Goal: Transaction & Acquisition: Purchase product/service

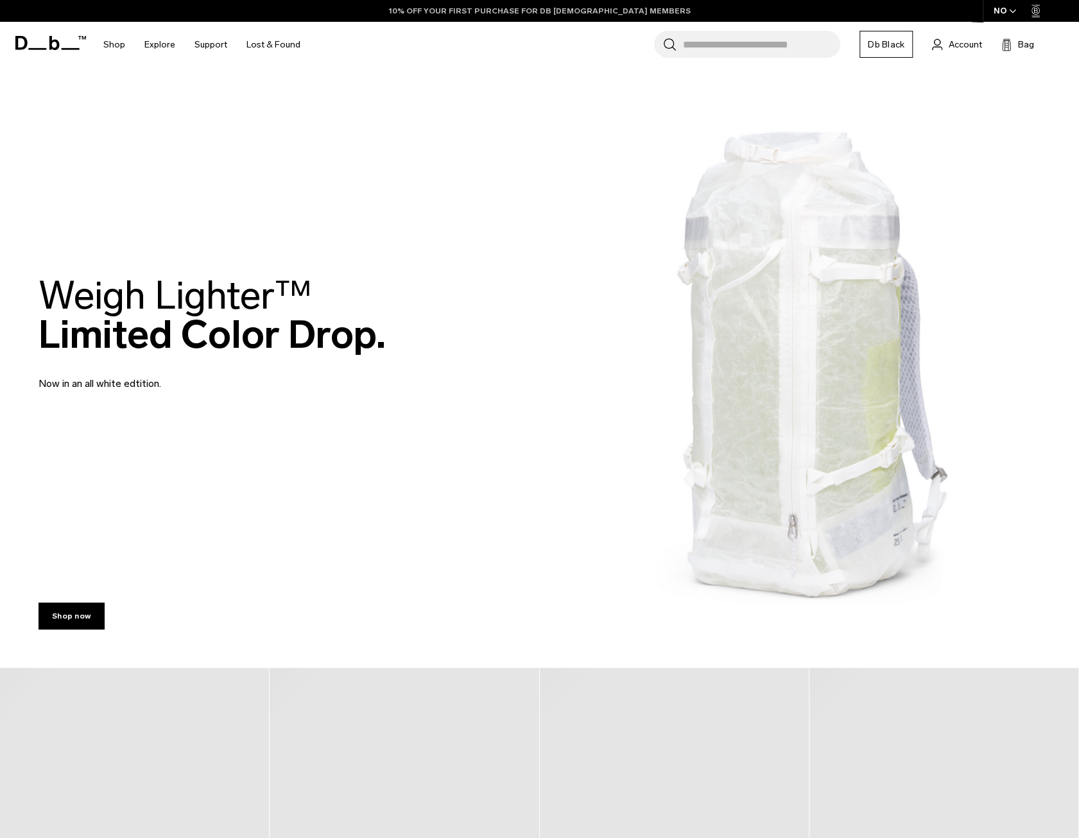
click at [590, 12] on link "10% OFF YOUR FIRST PURCHASE FOR DB [DEMOGRAPHIC_DATA] MEMBERS" at bounding box center [540, 11] width 302 height 12
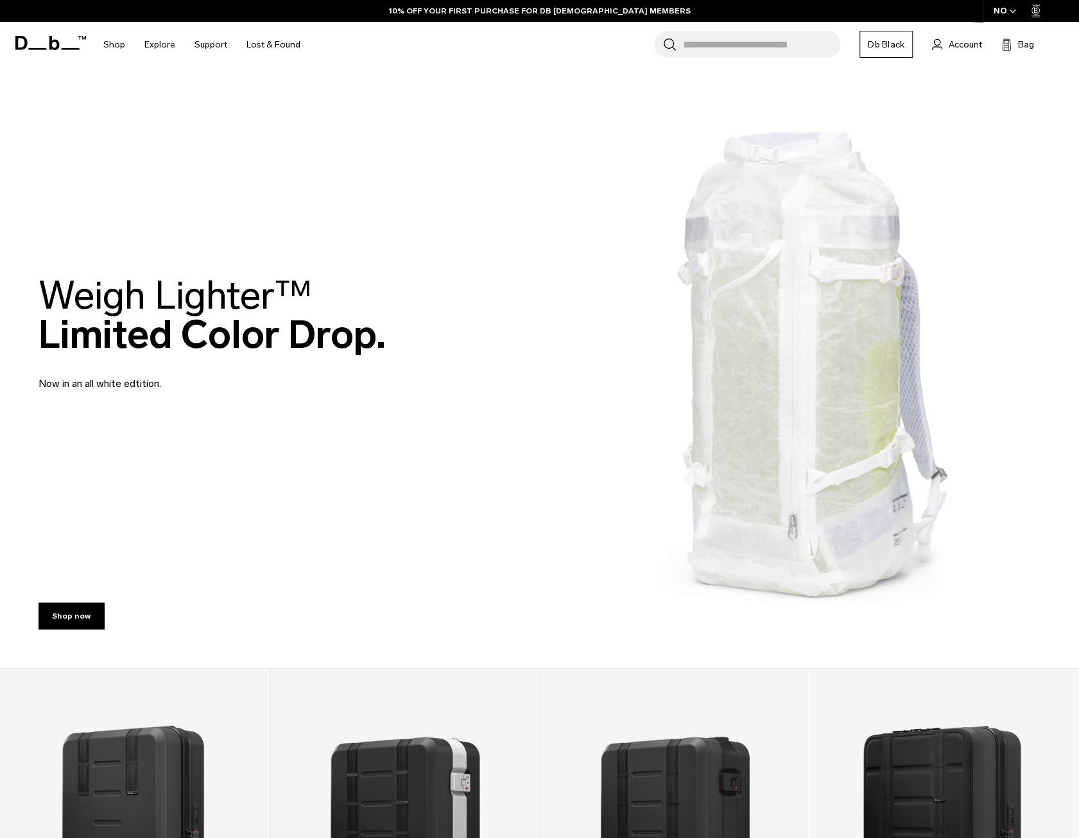
click at [883, 53] on link "Db Black" at bounding box center [885, 44] width 53 height 27
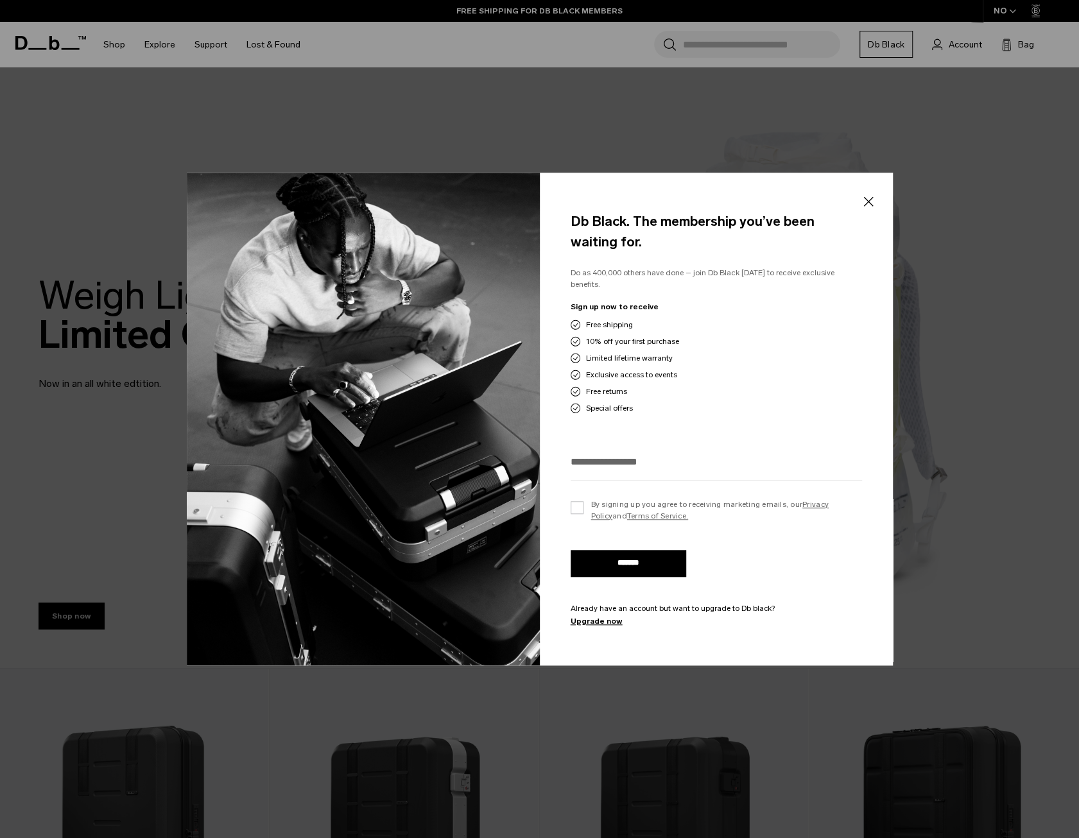
click at [632, 454] on input "email" at bounding box center [716, 461] width 291 height 21
type input "**********"
click at [588, 502] on label "By signing up you agree to receiving marketing emails, our Privacy Policy and T…" at bounding box center [716, 510] width 291 height 23
click at [610, 556] on input "*******" at bounding box center [629, 563] width 116 height 27
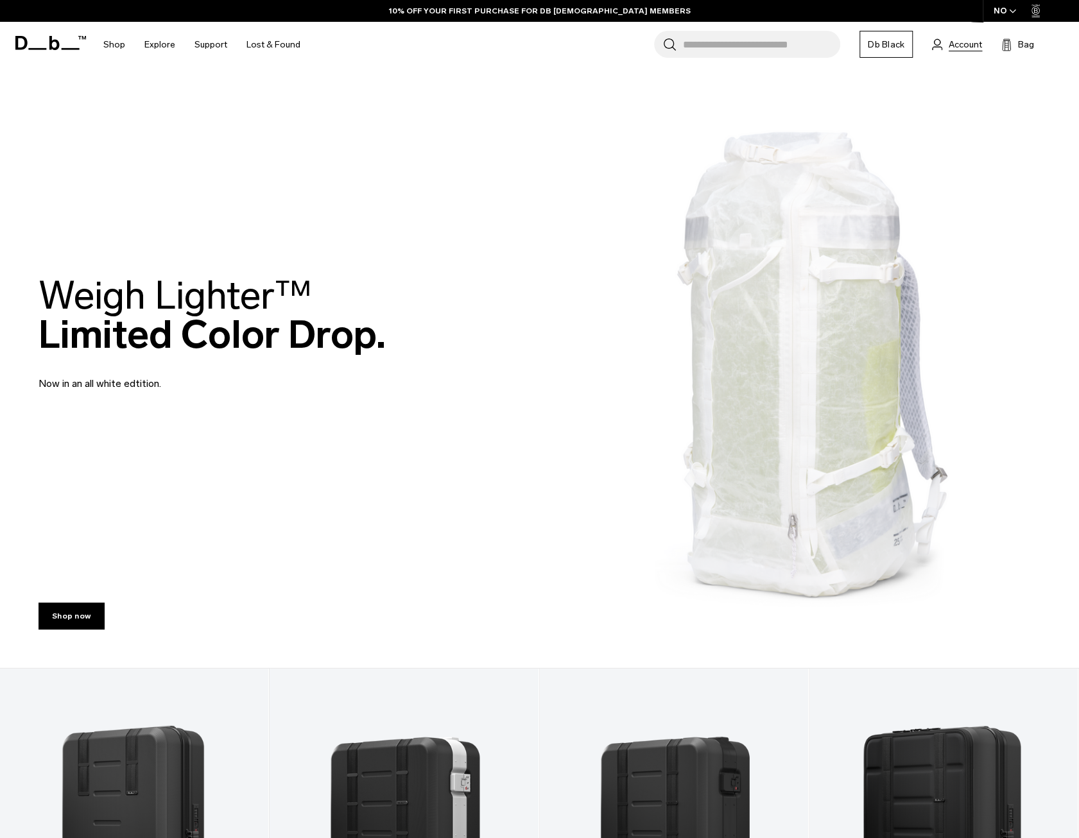
click at [954, 46] on span "Account" at bounding box center [965, 44] width 33 height 13
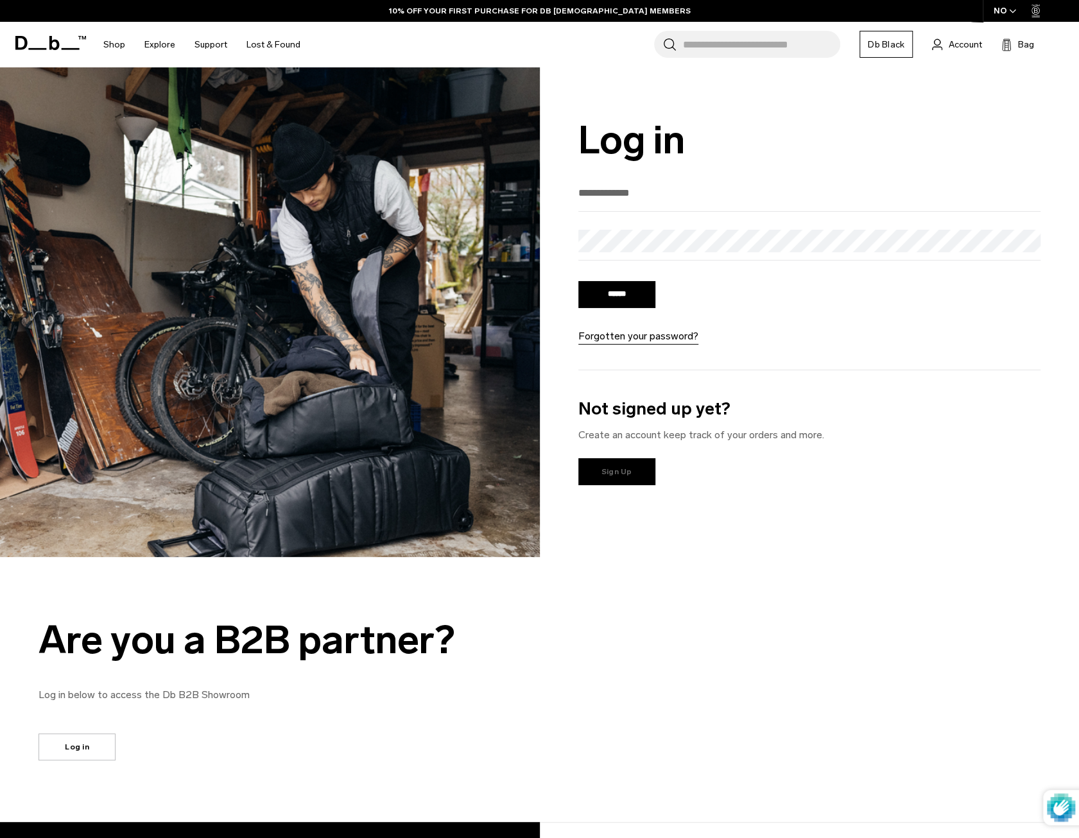
click at [619, 468] on link "Sign Up" at bounding box center [616, 471] width 77 height 27
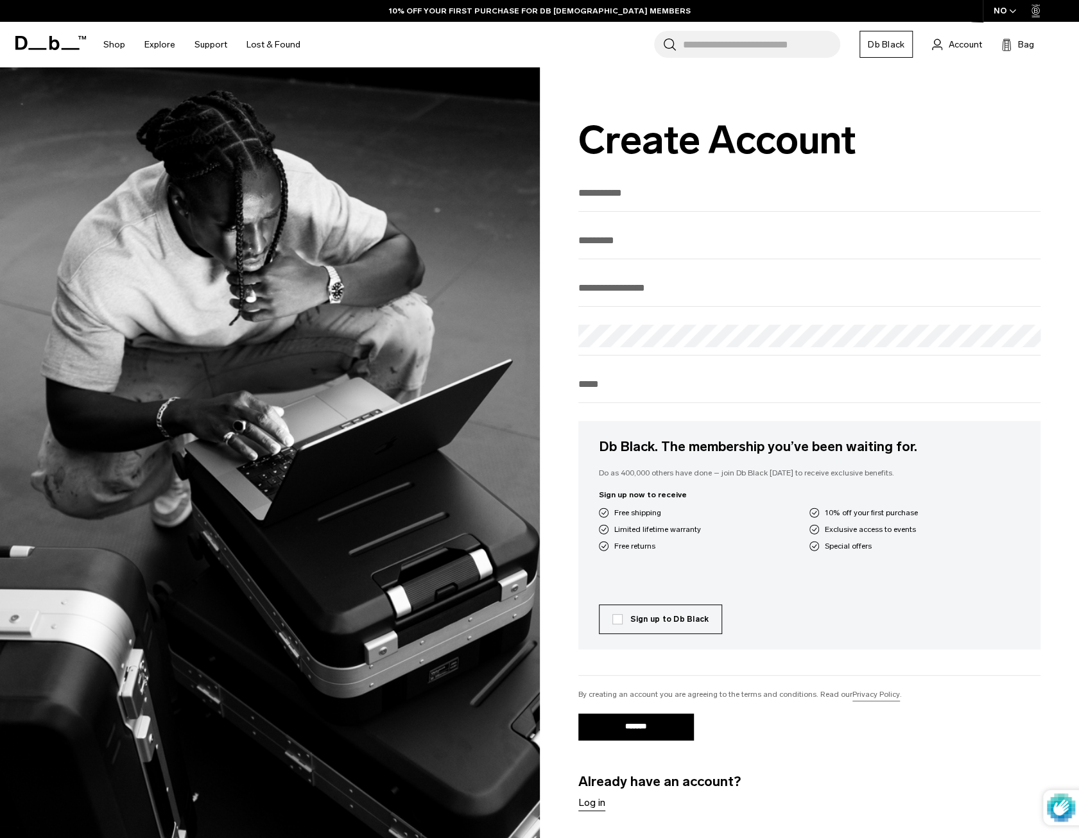
click at [661, 193] on input "First Name" at bounding box center [809, 192] width 463 height 21
click at [677, 200] on input "First Name" at bounding box center [809, 192] width 463 height 21
type input "**********"
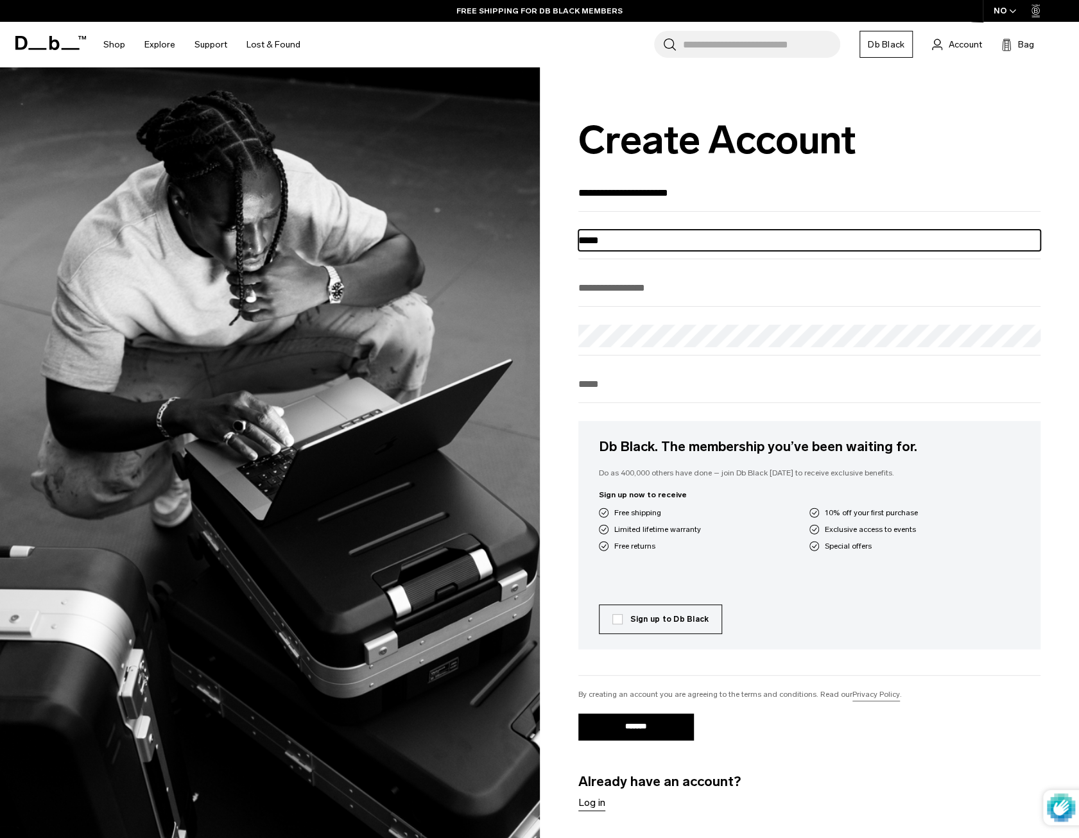
type input "*****"
drag, startPoint x: 655, startPoint y: 234, endPoint x: 565, endPoint y: 242, distance: 90.2
click at [560, 245] on div "**********" at bounding box center [810, 478] width 540 height 822
type input "****"
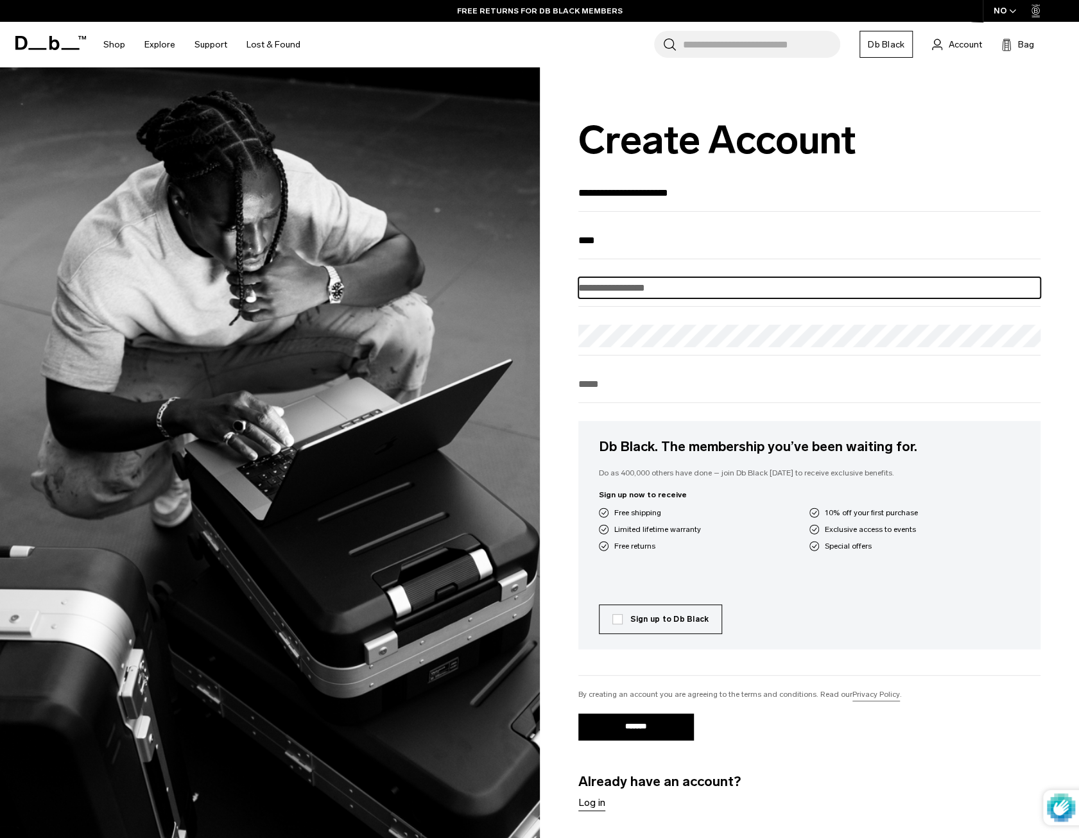
click at [628, 291] on input "Enter your email" at bounding box center [809, 287] width 463 height 21
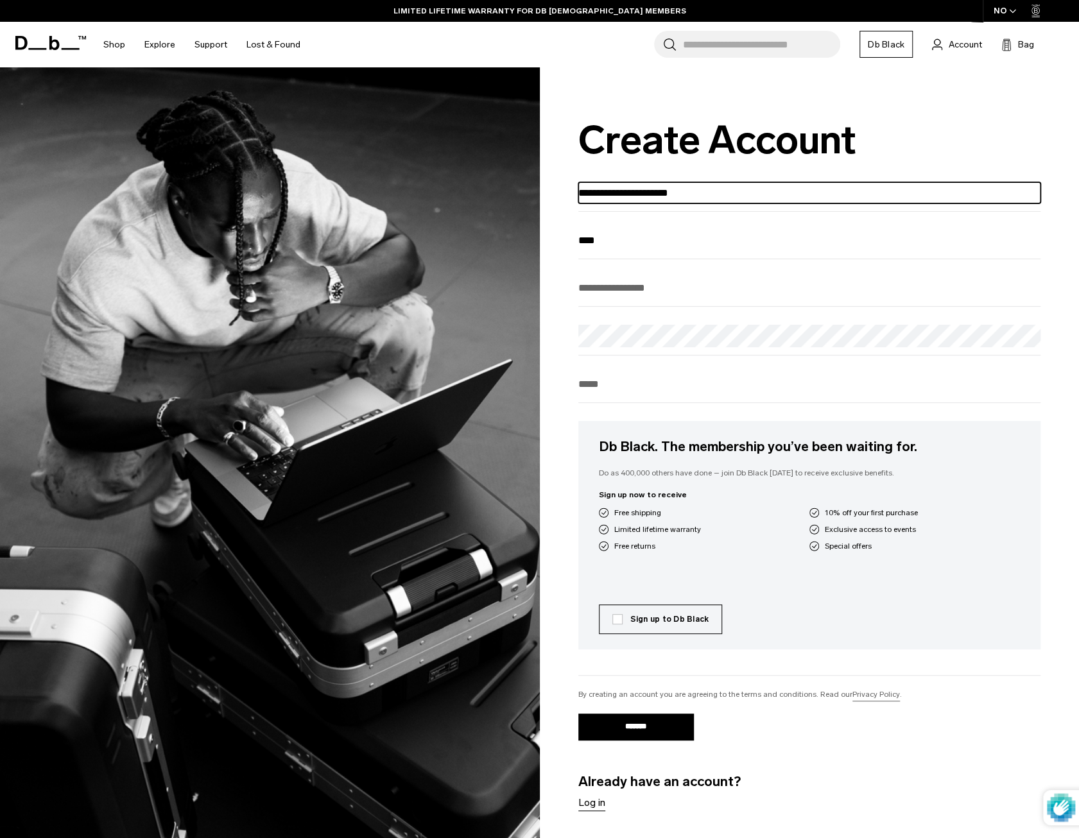
drag, startPoint x: 734, startPoint y: 188, endPoint x: 349, endPoint y: 174, distance: 385.4
click at [349, 174] on div "**********" at bounding box center [539, 478] width 1079 height 822
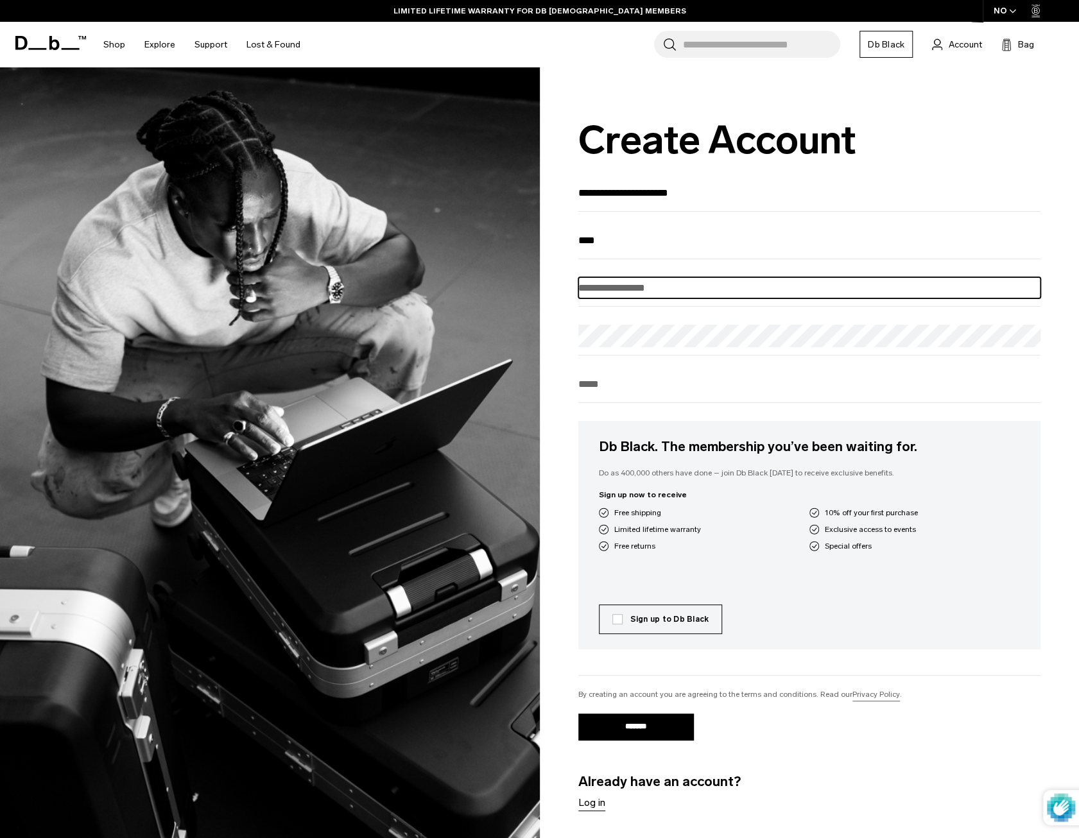
click at [625, 288] on input "Enter your email" at bounding box center [809, 287] width 463 height 21
paste input "**********"
type input "**********"
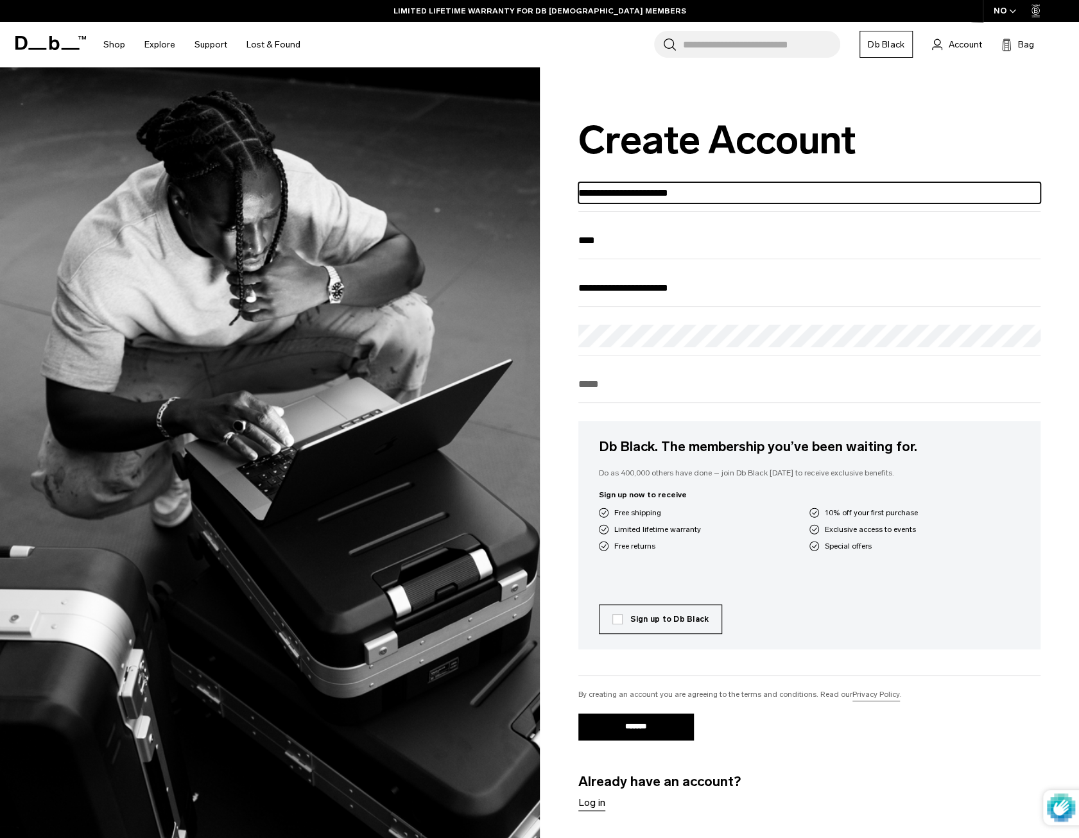
drag, startPoint x: 730, startPoint y: 187, endPoint x: 205, endPoint y: 171, distance: 525.9
click at [205, 171] on div "**********" at bounding box center [539, 478] width 1079 height 822
type input "*"
type input "*****"
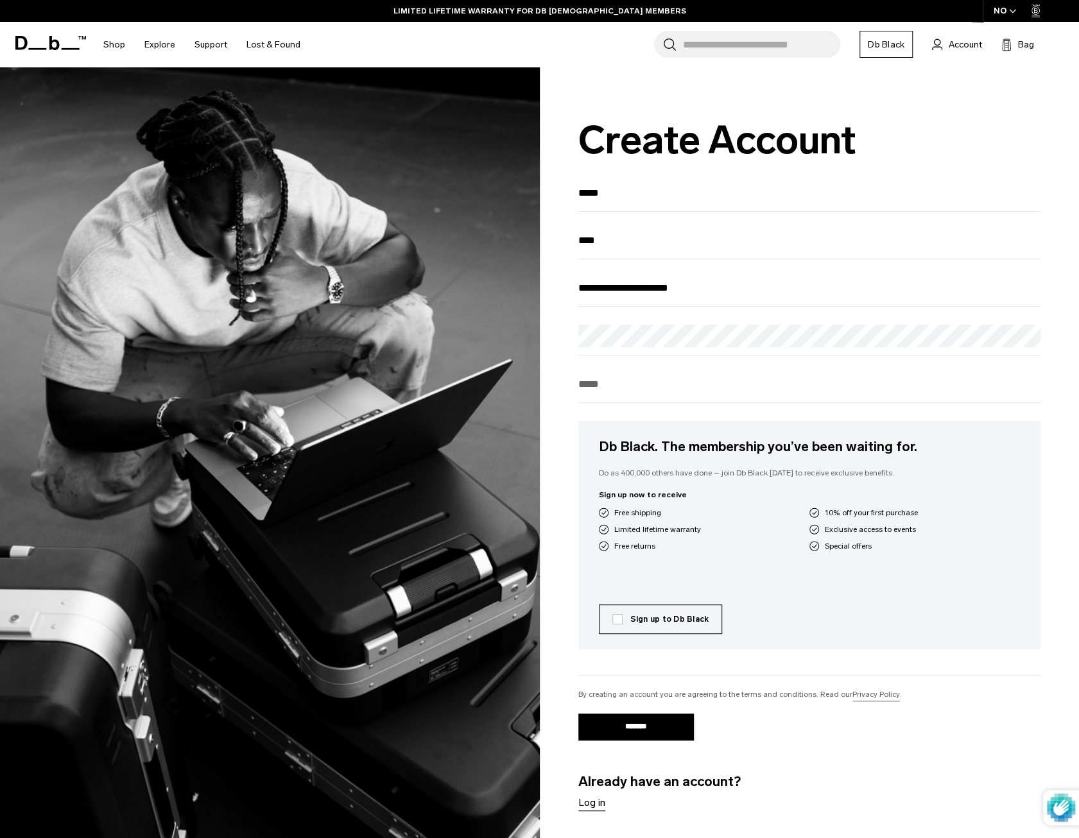
click at [549, 375] on div "**********" at bounding box center [810, 478] width 540 height 822
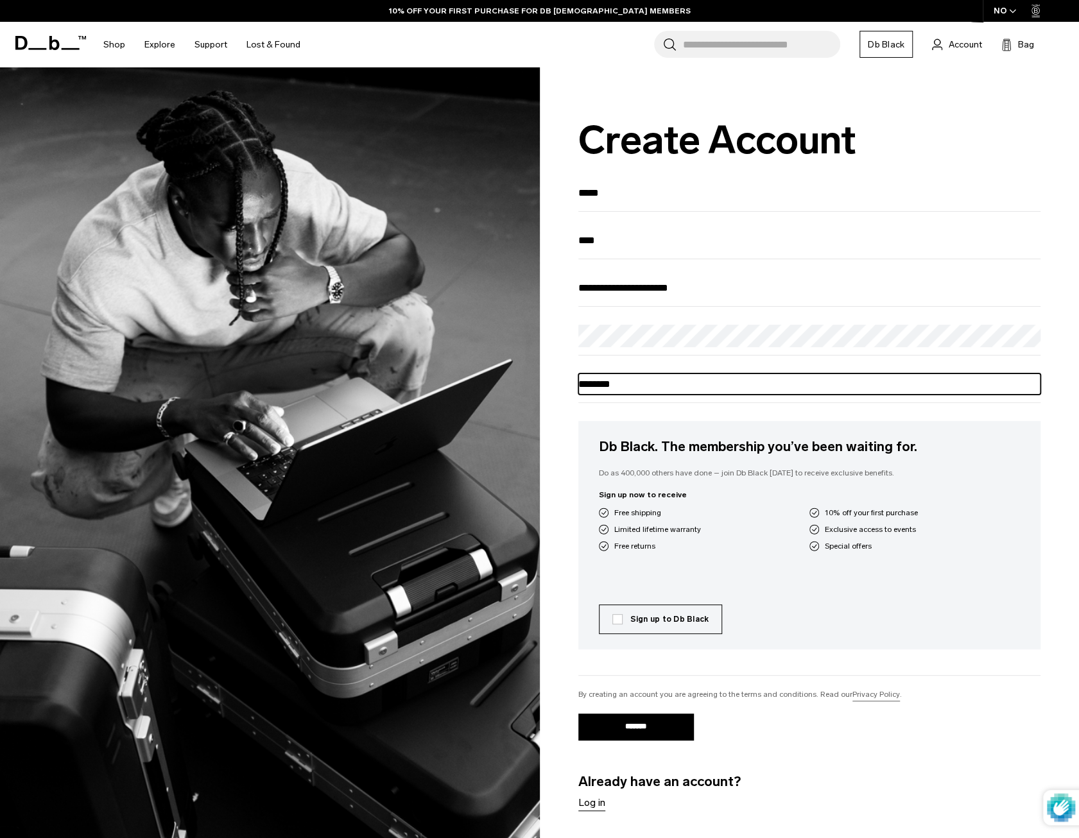
type input "********"
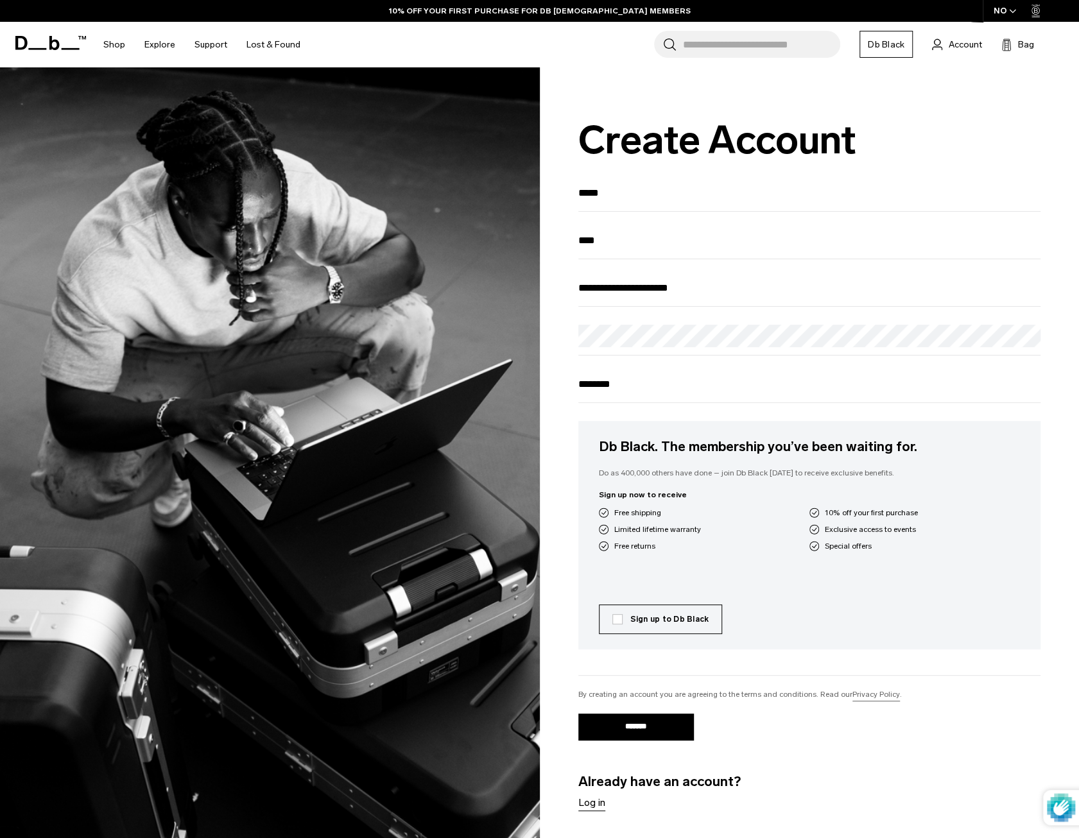
click at [999, 476] on p "Do as 400,000 others have done – join Db Black [DATE] to receive exclusive bene…" at bounding box center [810, 473] width 422 height 12
click at [657, 620] on label "Sign up to Db Black" at bounding box center [660, 620] width 97 height 12
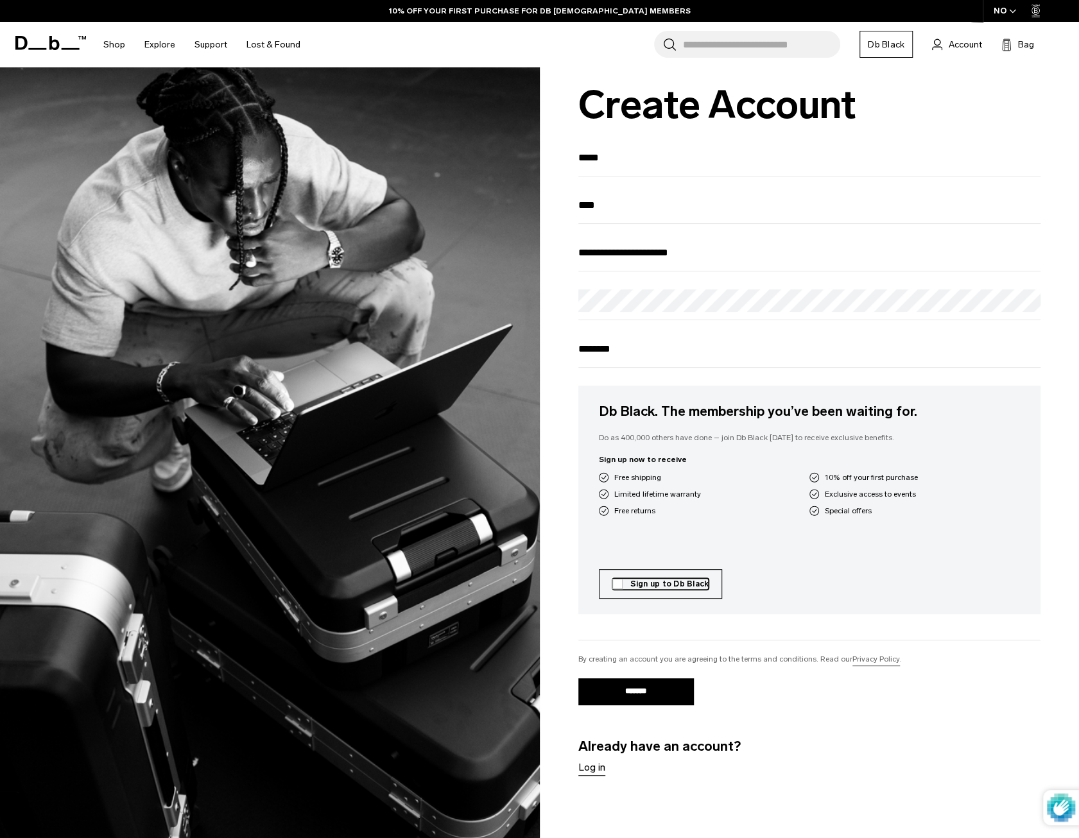
scroll to position [64, 0]
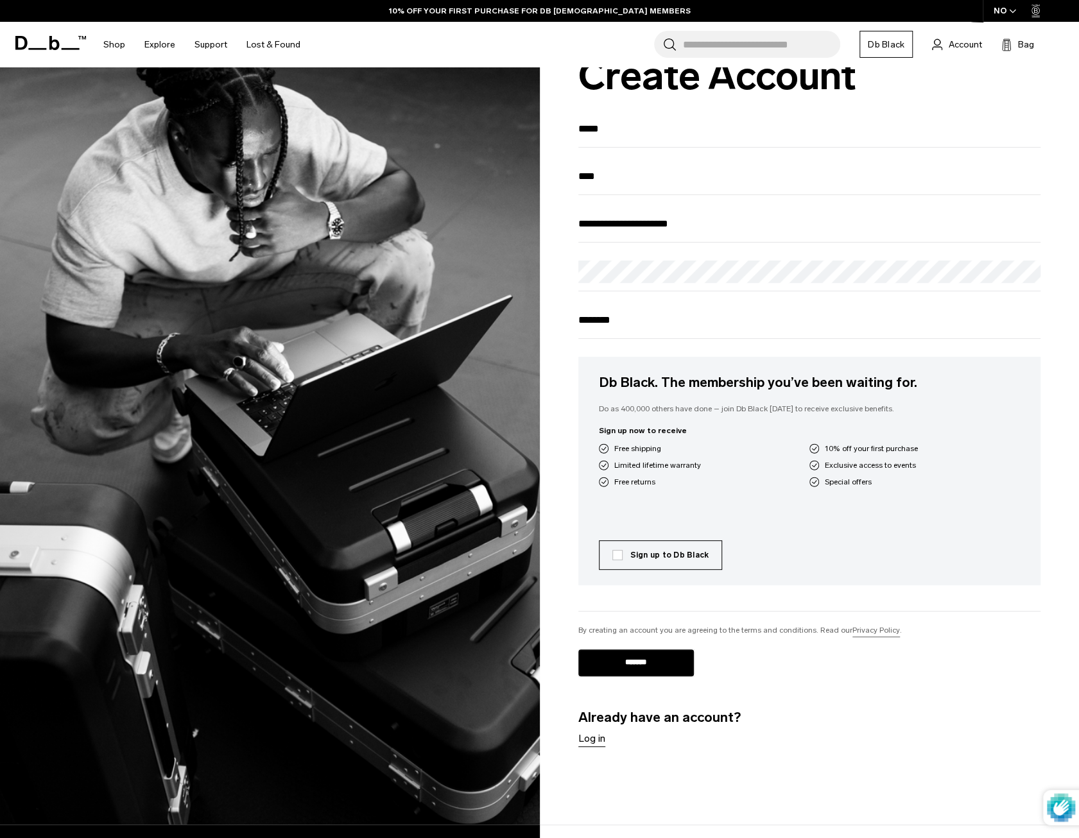
click at [626, 669] on input "*******" at bounding box center [636, 663] width 116 height 27
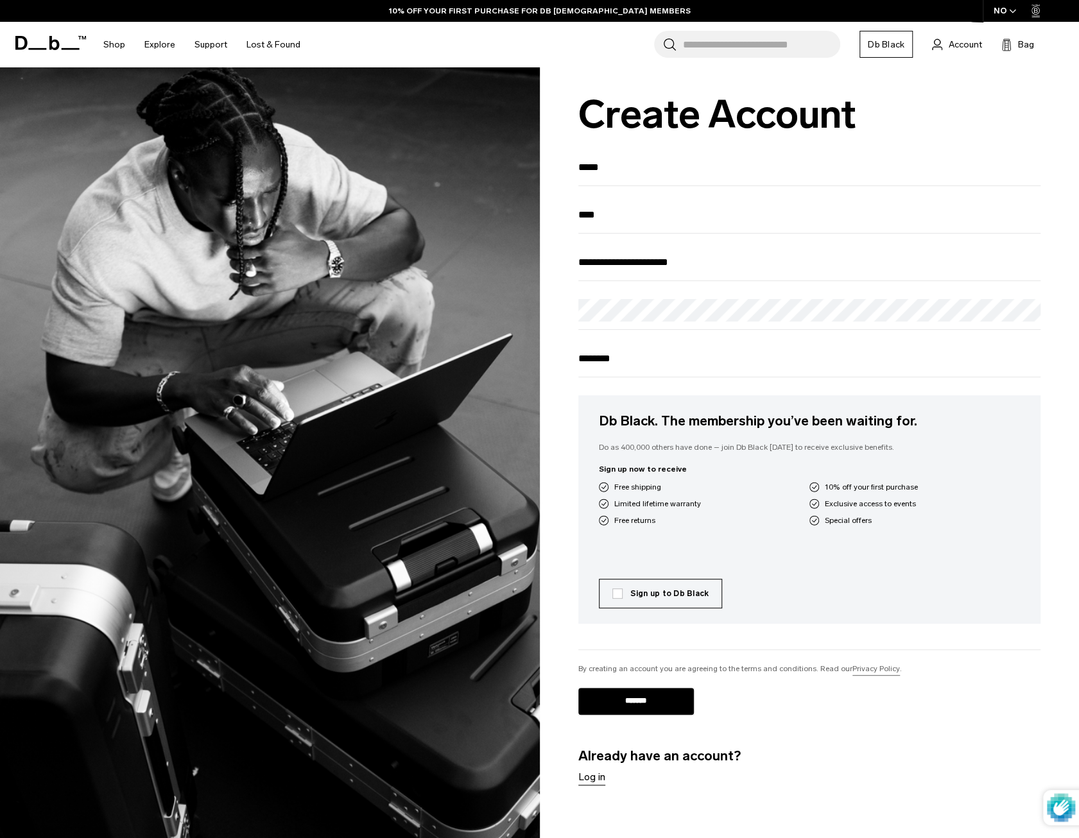
scroll to position [0, 0]
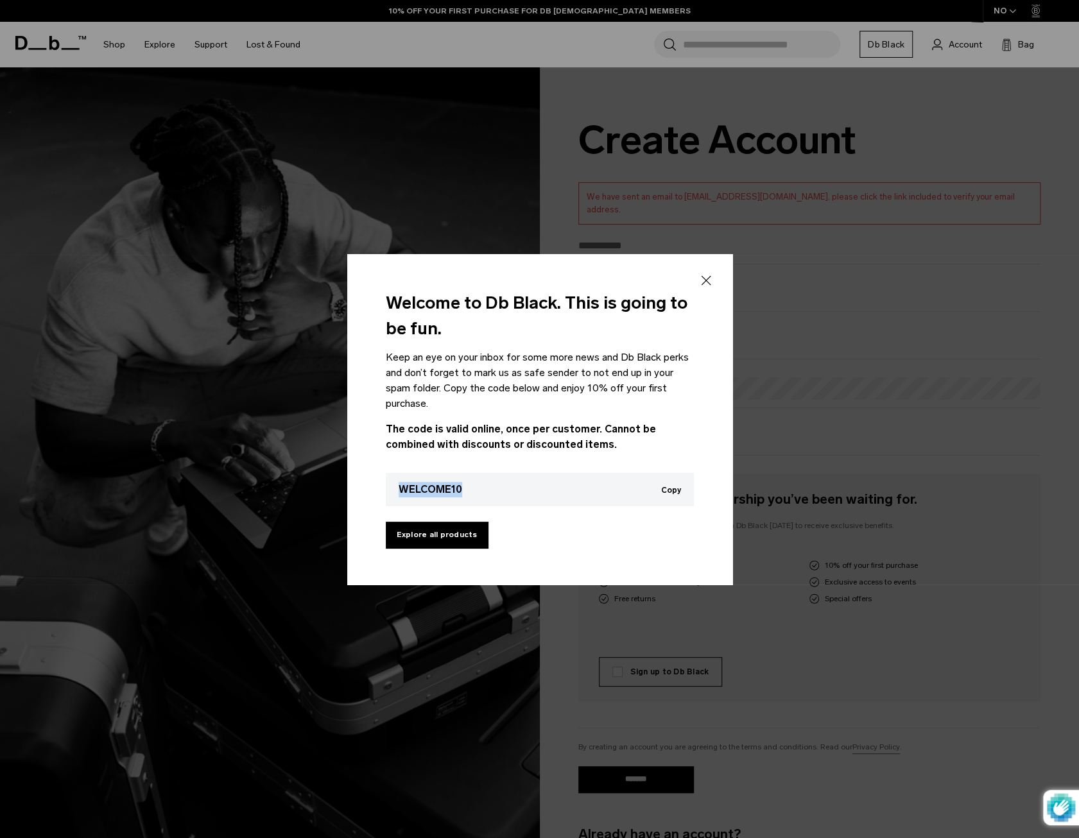
drag, startPoint x: 520, startPoint y: 487, endPoint x: 388, endPoint y: 486, distance: 132.2
click at [388, 486] on div "WELCOME10 Copy Copied to clipboard" at bounding box center [540, 489] width 308 height 33
copy div "WELCOME10"
click at [555, 338] on h3 "Welcome to Db Black. This is going to be fun." at bounding box center [540, 316] width 308 height 52
click at [454, 535] on link "Explore all products" at bounding box center [437, 535] width 103 height 27
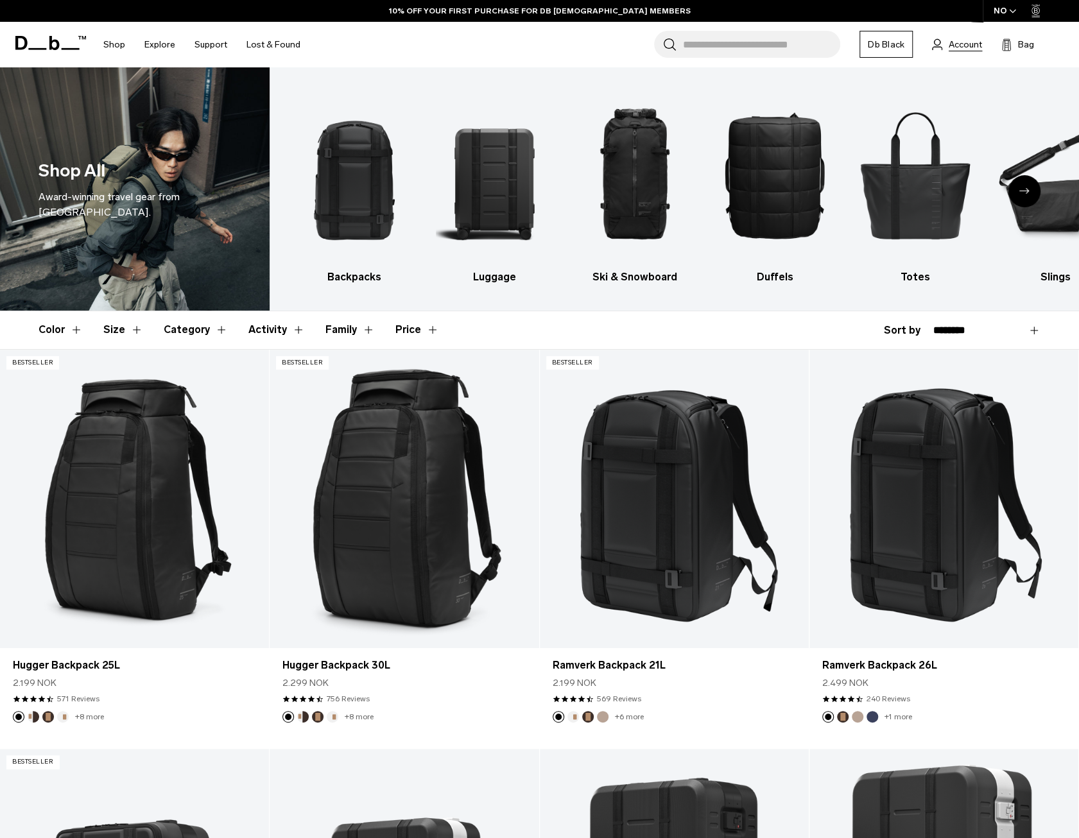
click at [954, 44] on span "Account" at bounding box center [965, 44] width 33 height 13
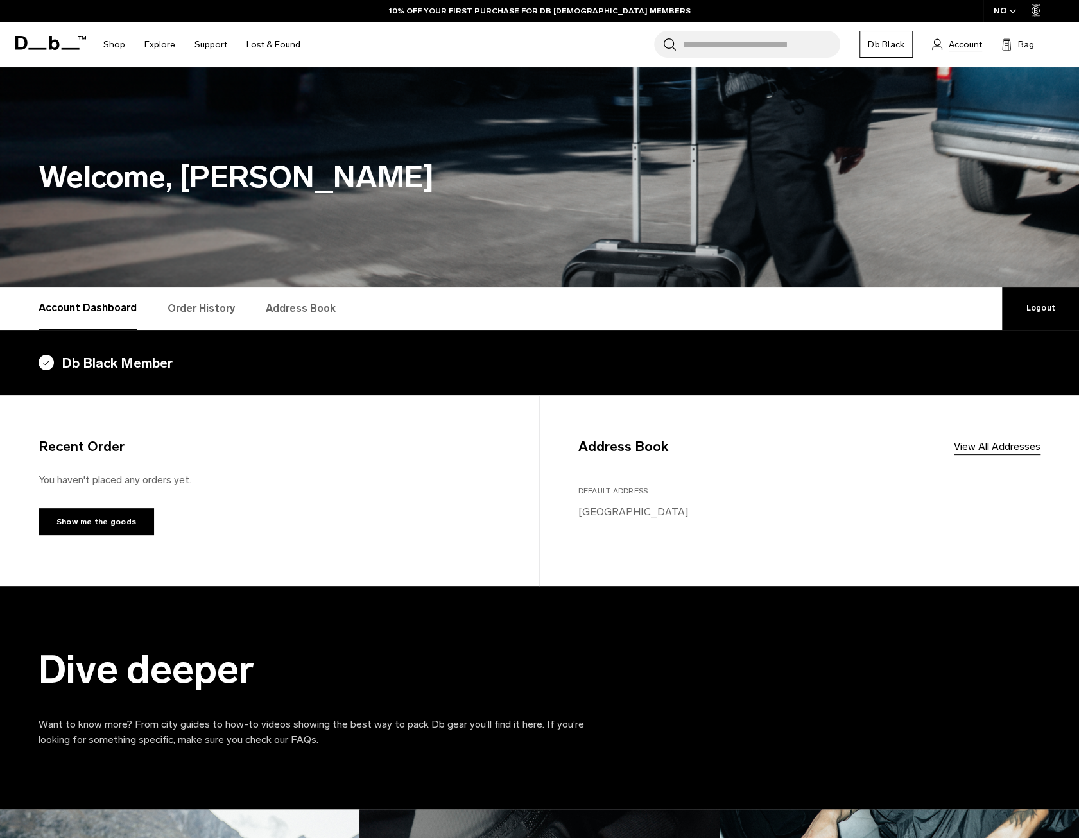
click at [960, 44] on span "Account" at bounding box center [965, 44] width 33 height 13
click at [199, 314] on link "Order History" at bounding box center [201, 309] width 67 height 42
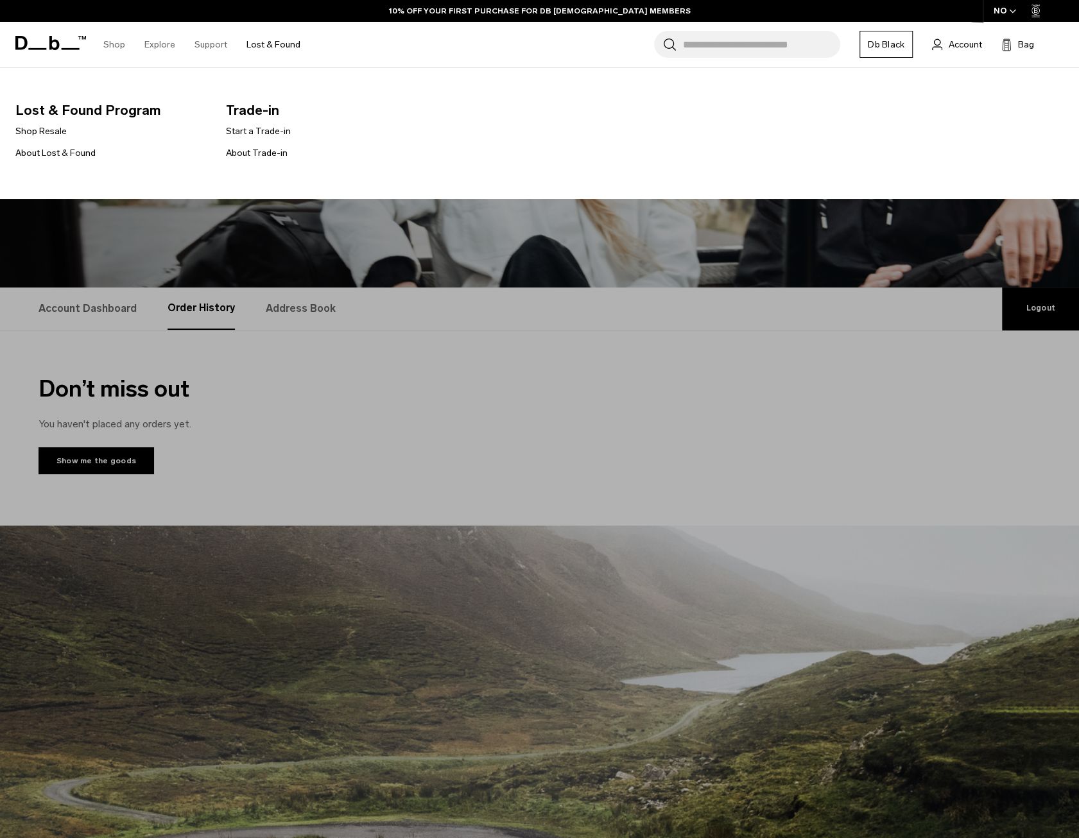
click at [267, 48] on link "Lost & Found" at bounding box center [273, 45] width 54 height 46
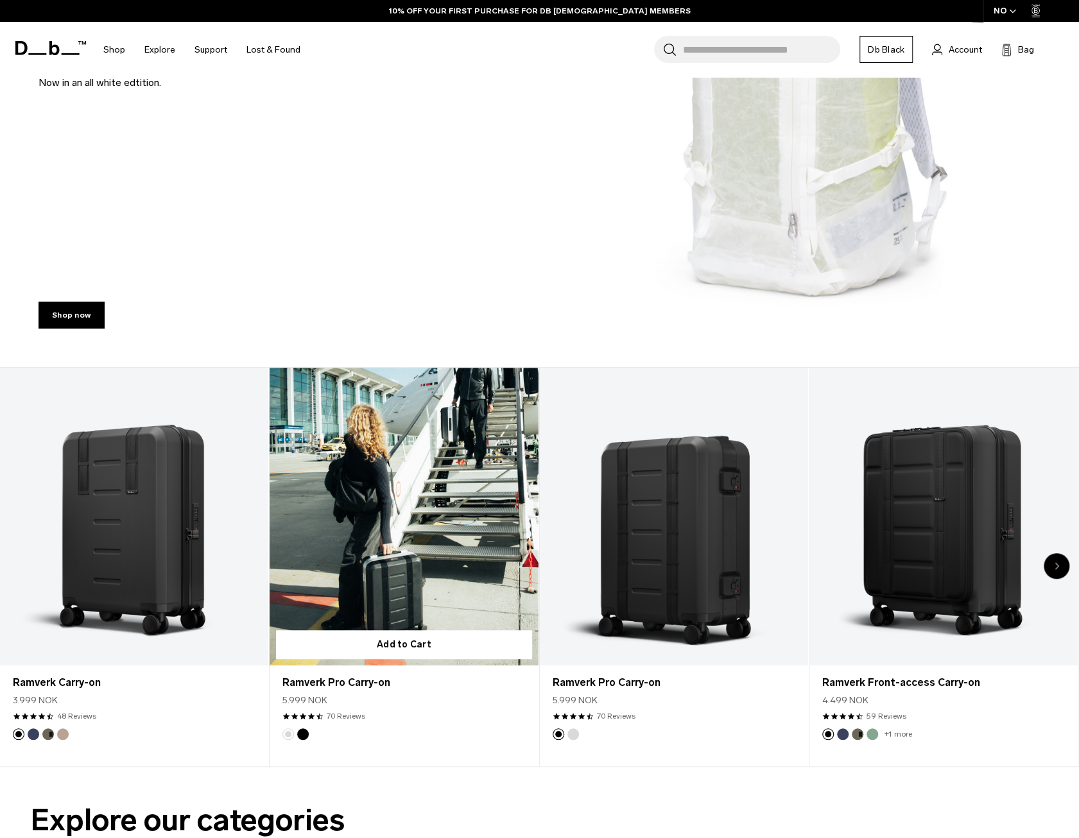
scroll to position [321, 0]
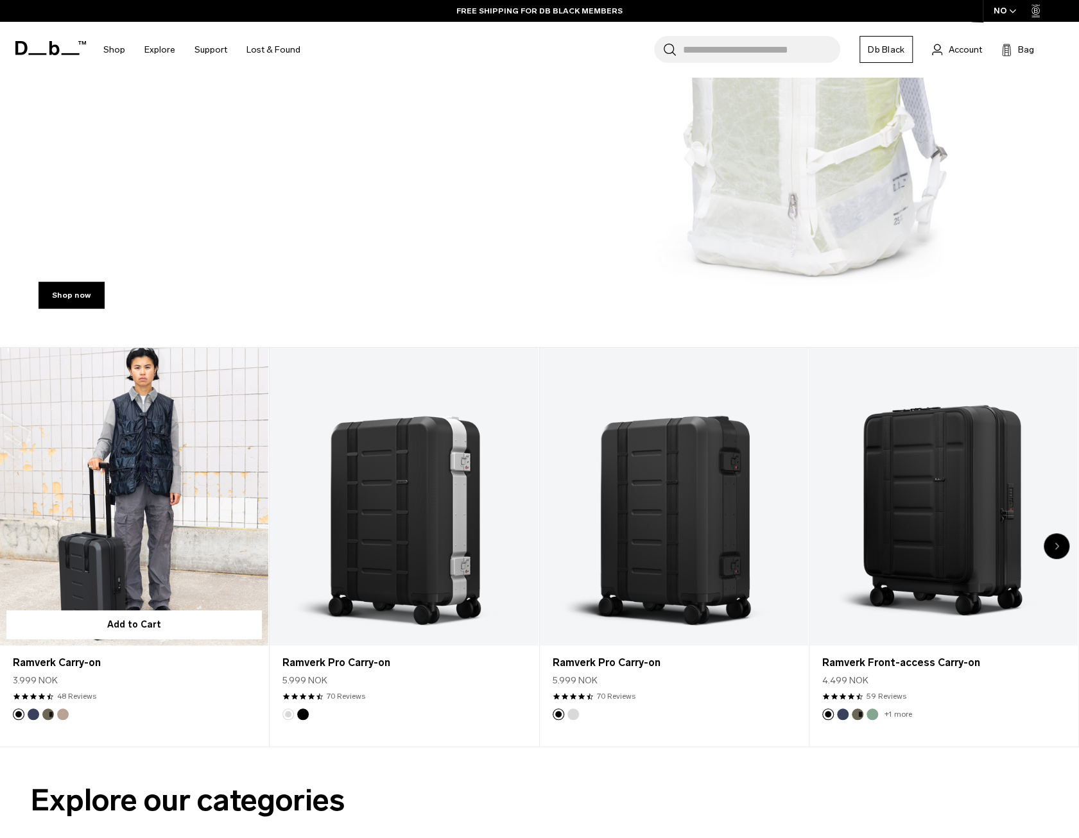
click at [192, 504] on link "Ramverk Carry-on" at bounding box center [134, 497] width 268 height 298
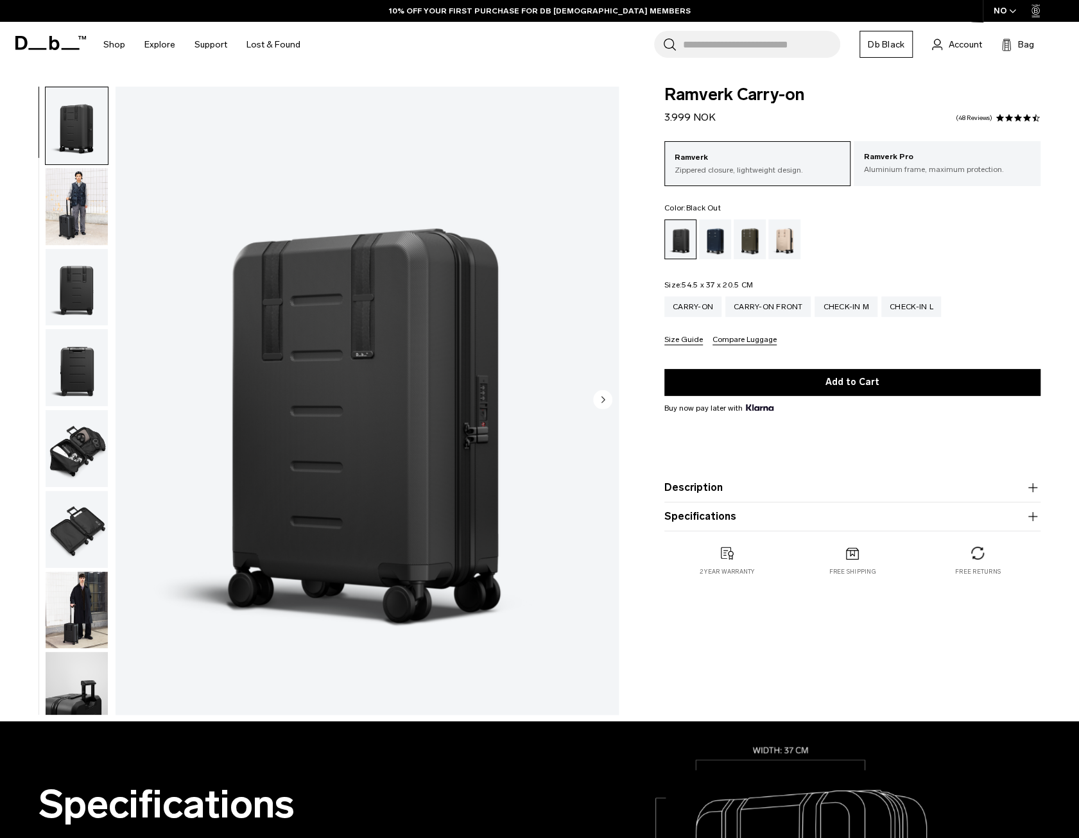
click at [778, 527] on product-accordion "Specifications Volume 34 Litres Dimensions 54.5 x 37 x 20.5 CM (H x W x D) Weig…" at bounding box center [852, 517] width 376 height 29
click at [783, 519] on button "Specifications" at bounding box center [852, 516] width 376 height 15
click at [1005, 112] on div "Ramverk Carry-on 3.999 NOK 4.5 star rating 48 Reviews" at bounding box center [852, 106] width 376 height 39
click at [989, 121] on div "4.5 star rating 48 Reviews" at bounding box center [997, 118] width 88 height 9
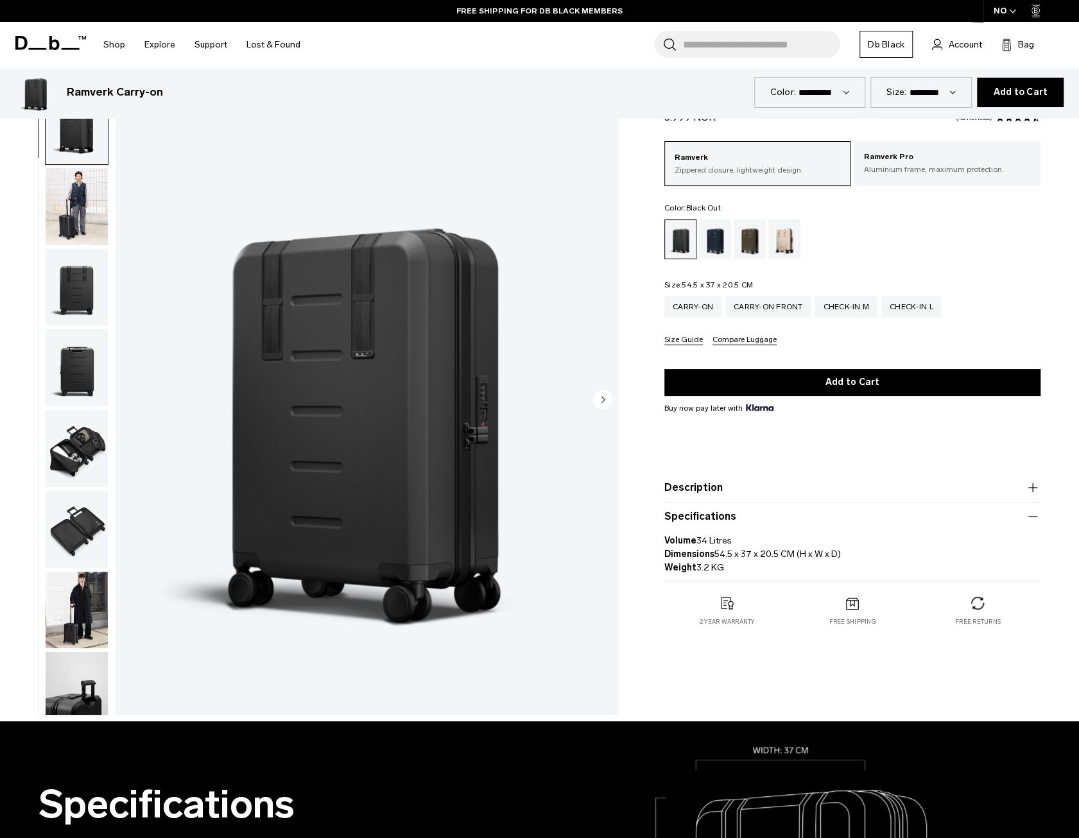
scroll to position [3931, 0]
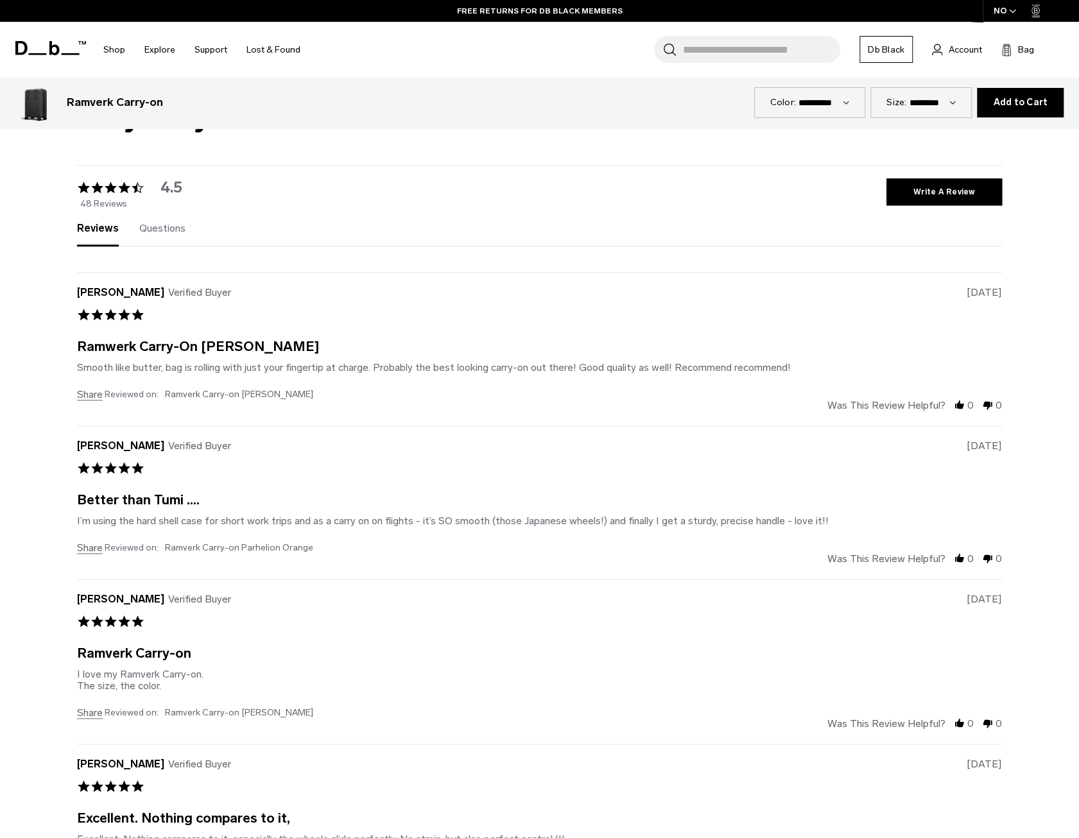
click at [456, 354] on div "Ramwerk Carry-On Green Ray Review by Lukas R. on 31 Jul 2025 review stating Ram…" at bounding box center [539, 357] width 925 height 33
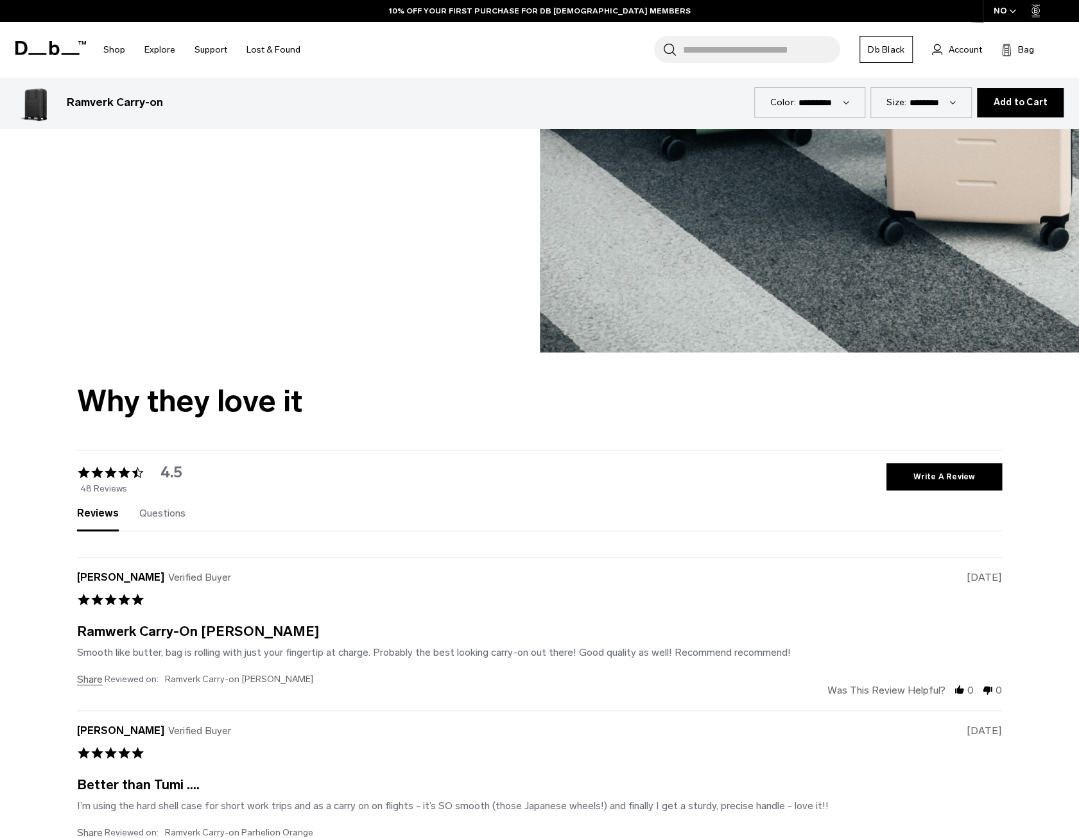
scroll to position [3716, 0]
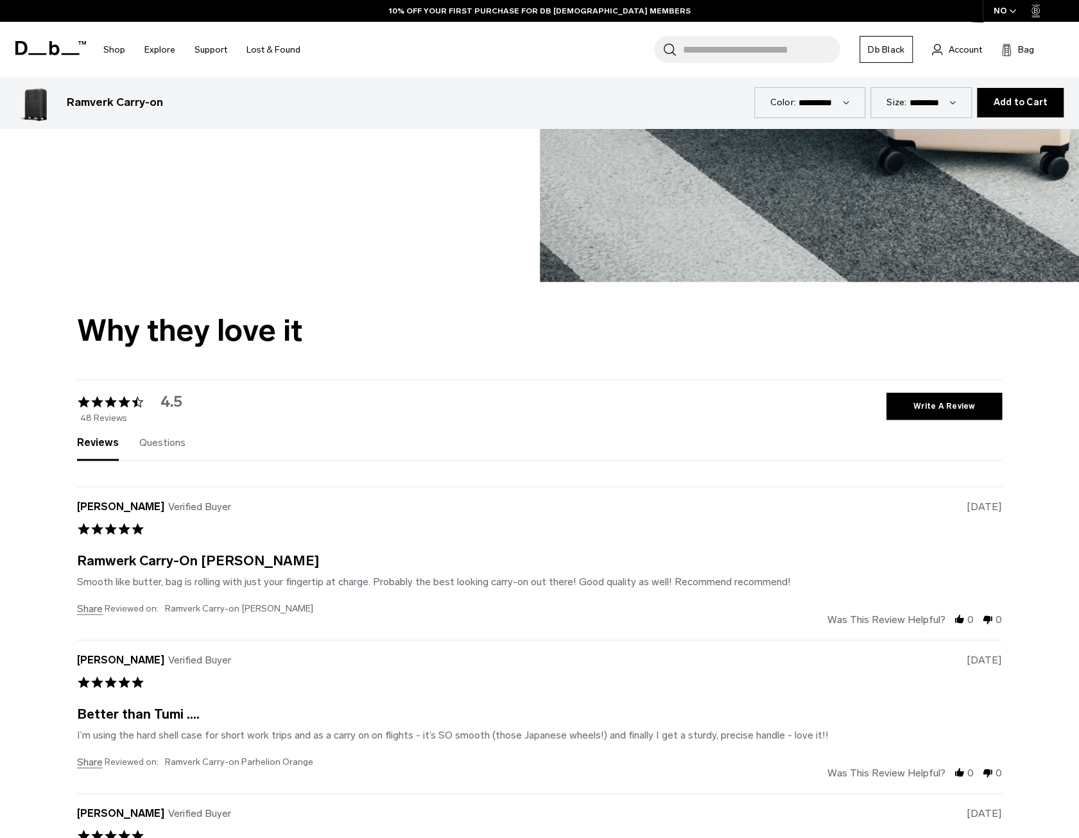
click at [154, 432] on div "Reviews (48) Questions (0) write a review ask a question" at bounding box center [539, 443] width 925 height 36
click at [151, 435] on div "Reviews (48) Questions (0) write a review ask a question" at bounding box center [539, 443] width 925 height 36
click at [150, 440] on span "Questions" at bounding box center [162, 442] width 46 height 12
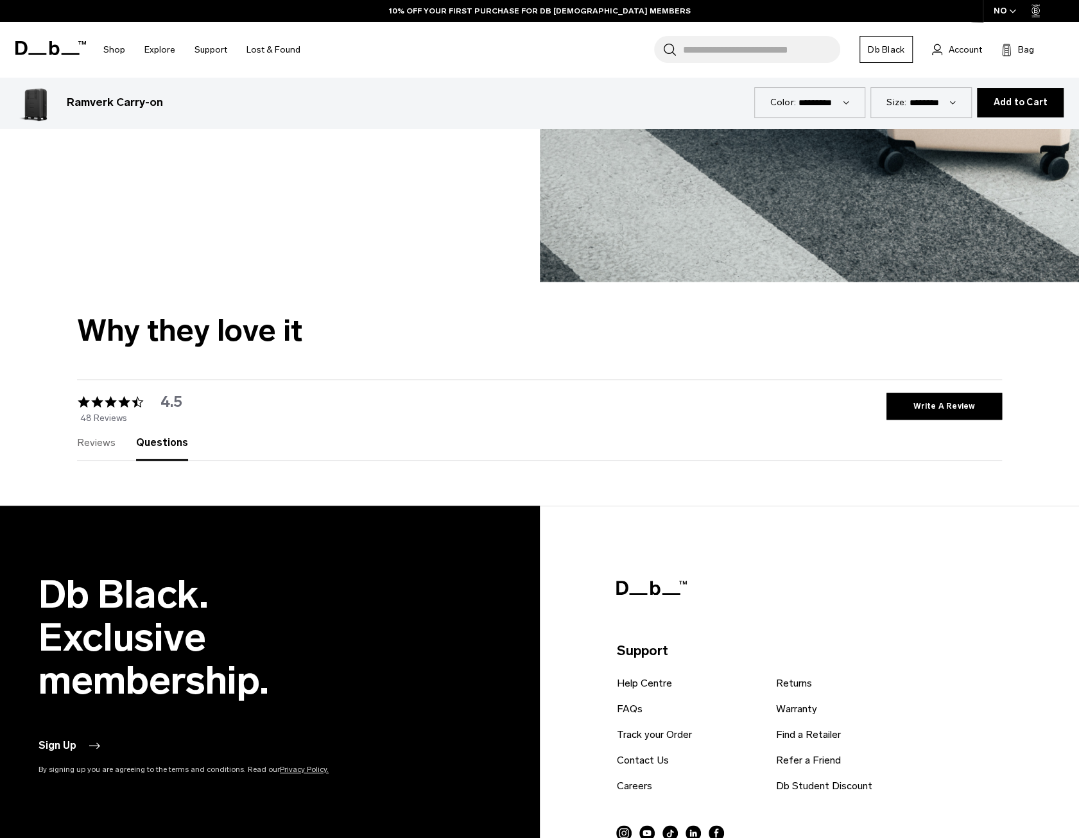
click at [96, 448] on div "Reviews (48)" at bounding box center [96, 448] width 39 height 21
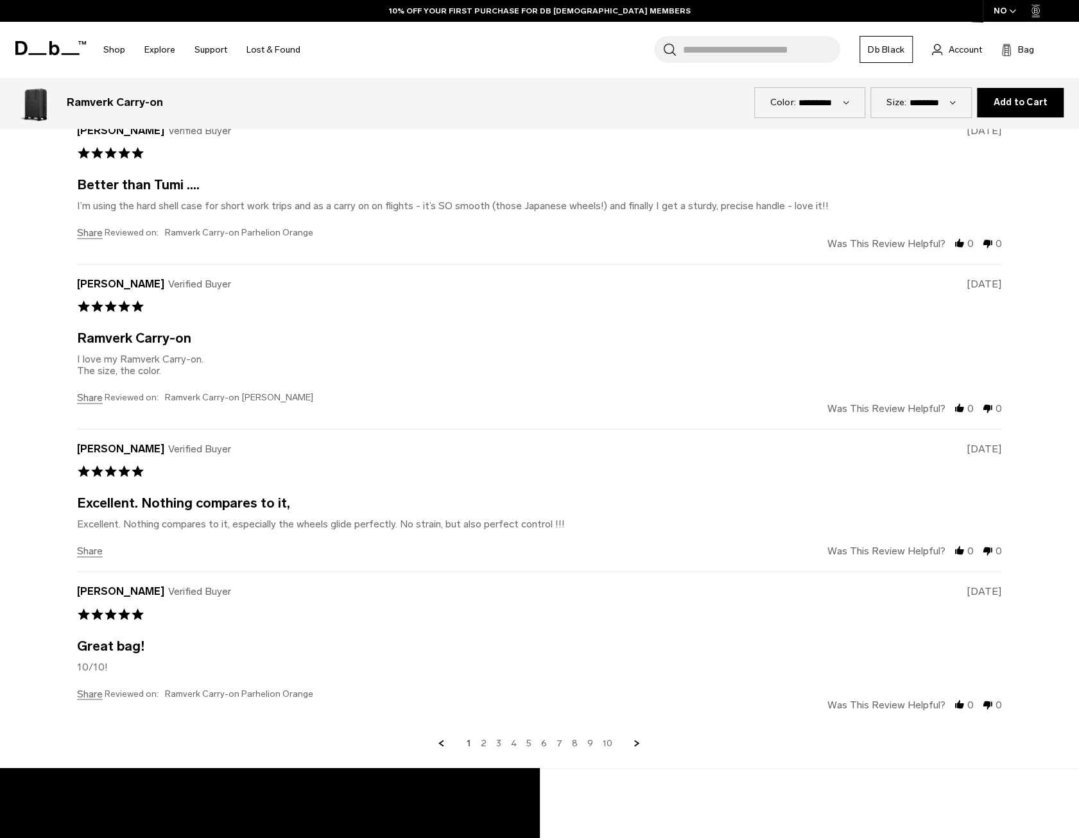
scroll to position [4294, 0]
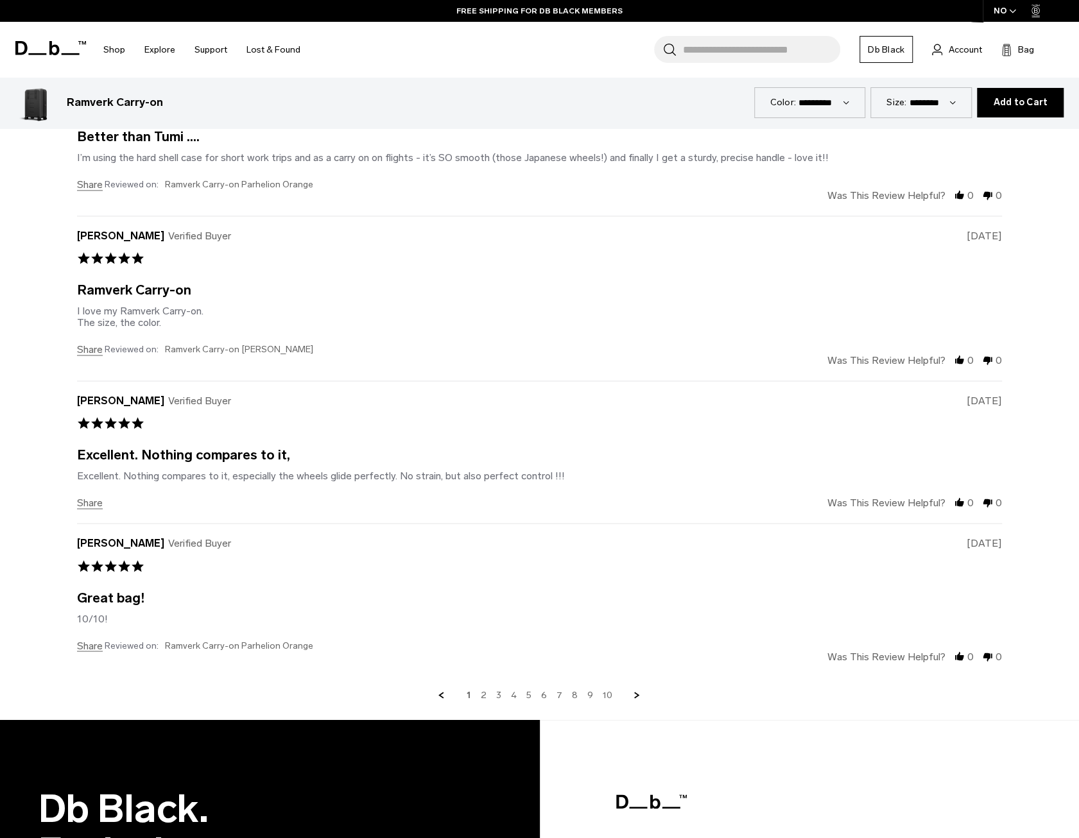
click at [481, 689] on div "1 2 3 4 5 6 7 8 9 10" at bounding box center [539, 695] width 925 height 12
click at [485, 689] on link "2" at bounding box center [484, 695] width 6 height 12
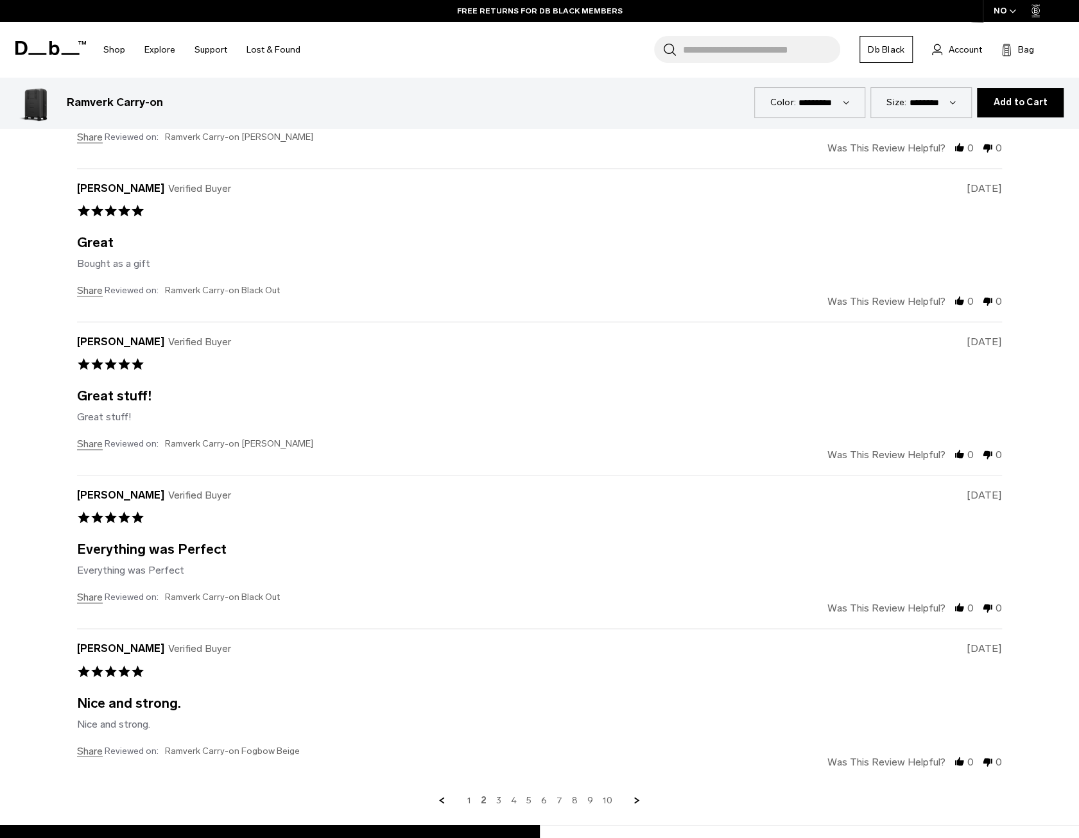
scroll to position [4153, 0]
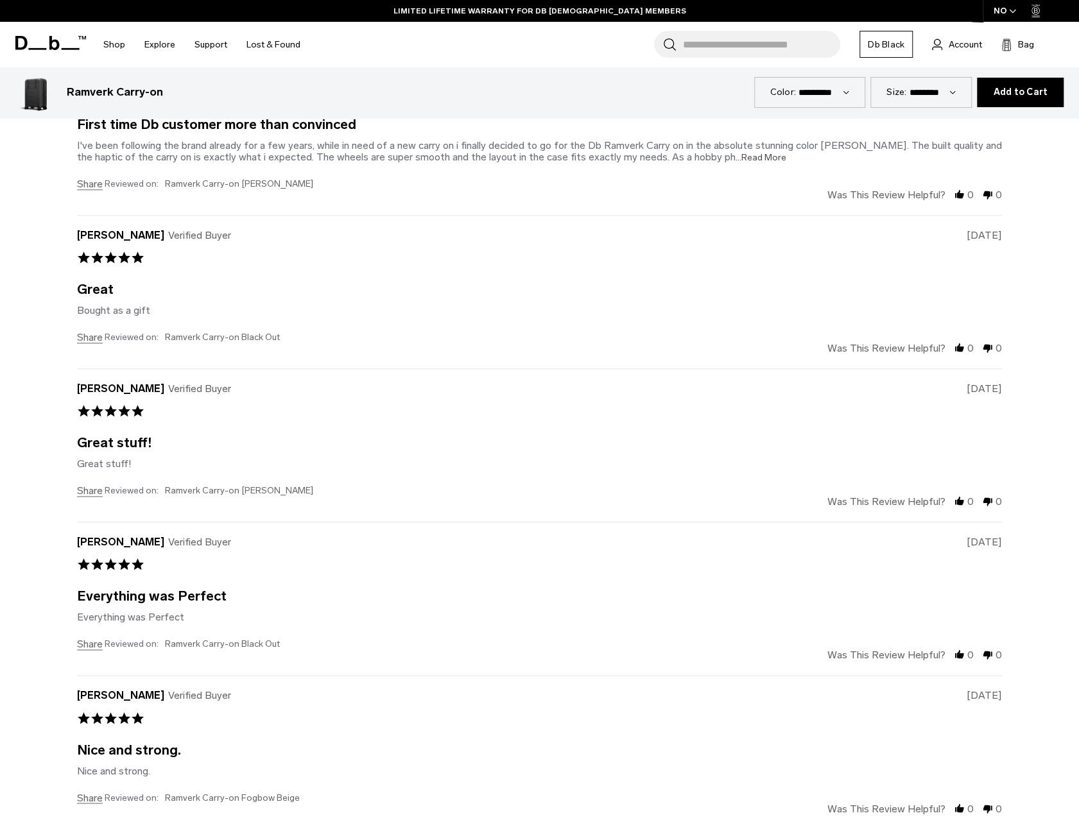
click at [736, 156] on span "...Read More" at bounding box center [761, 157] width 51 height 11
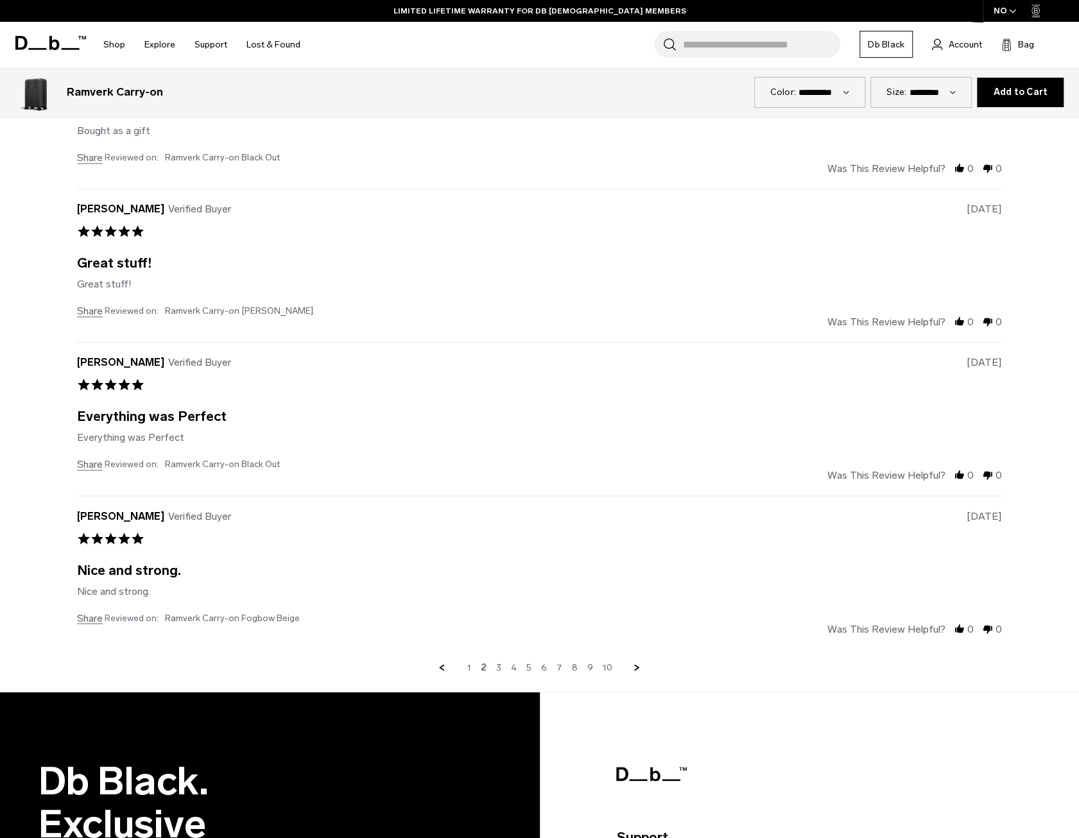
scroll to position [4345, 0]
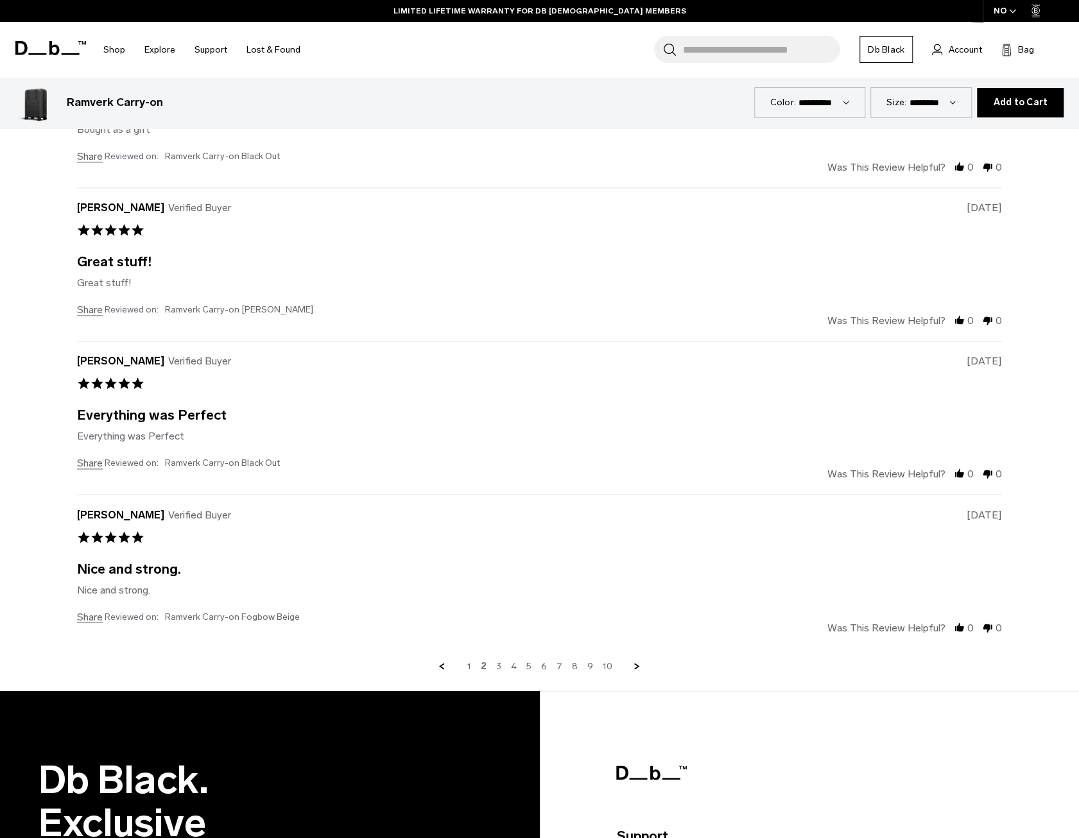
click at [501, 660] on link "3" at bounding box center [498, 666] width 5 height 12
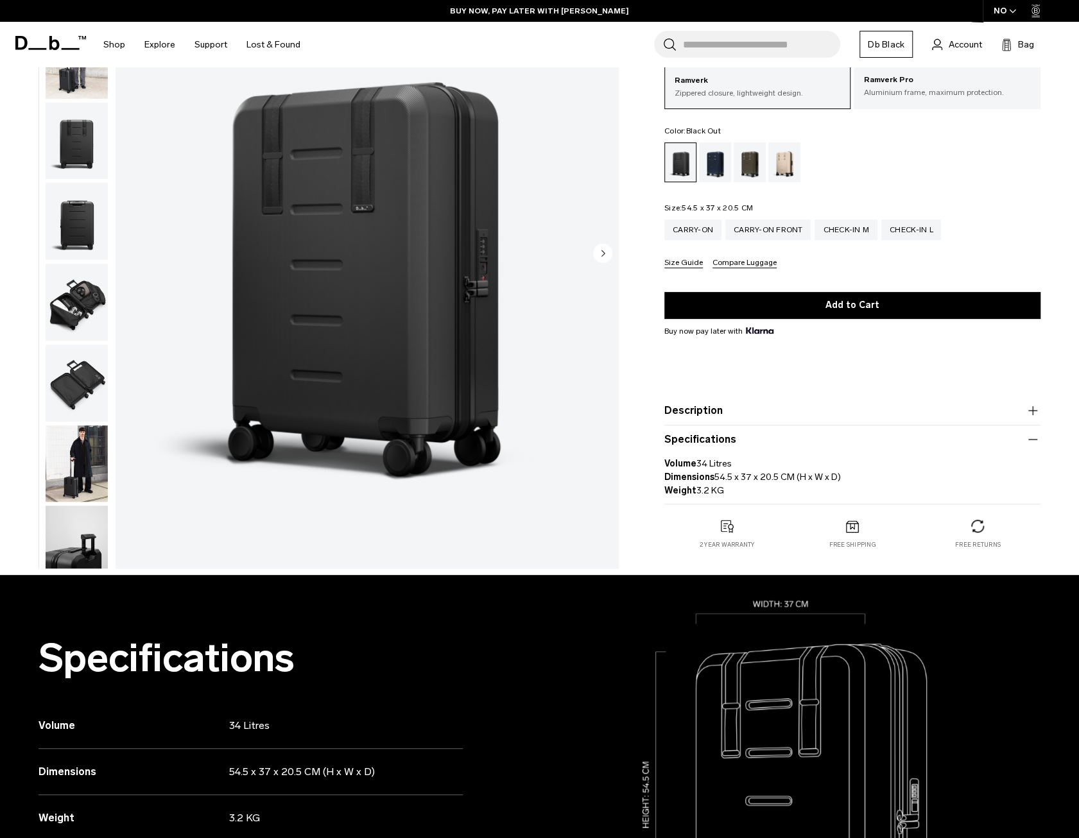
scroll to position [0, 0]
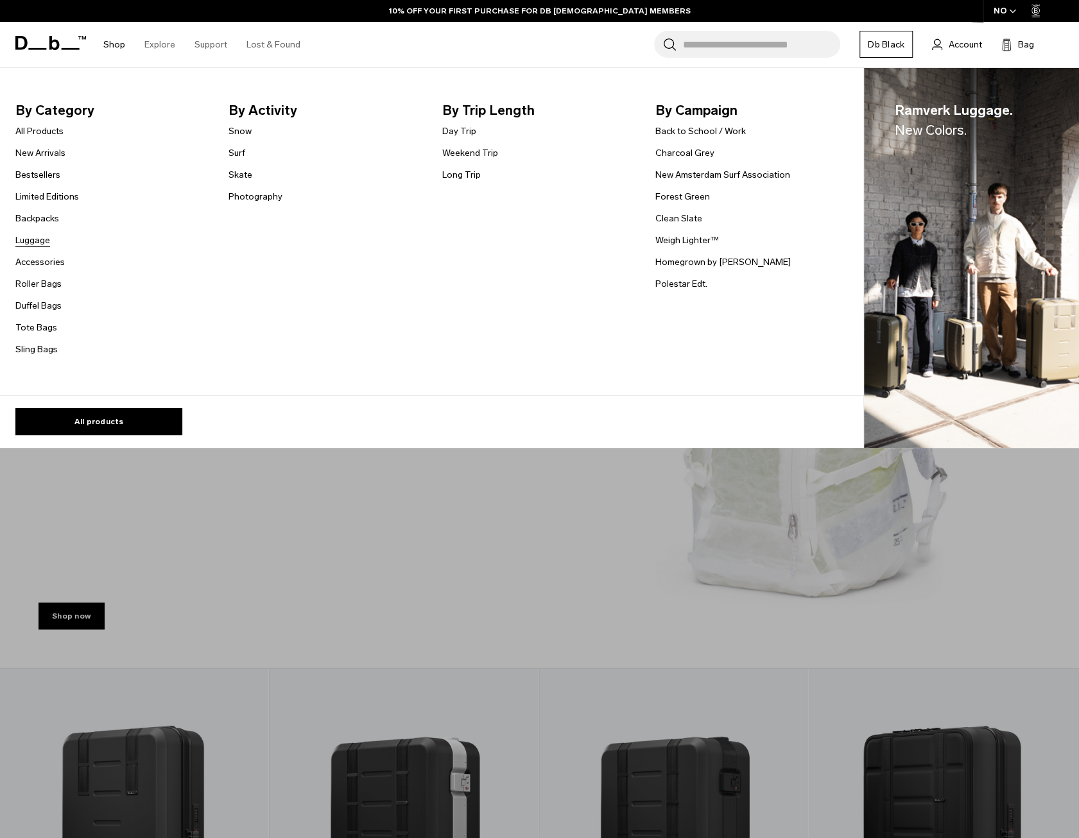
click at [37, 236] on link "Luggage" at bounding box center [32, 240] width 35 height 13
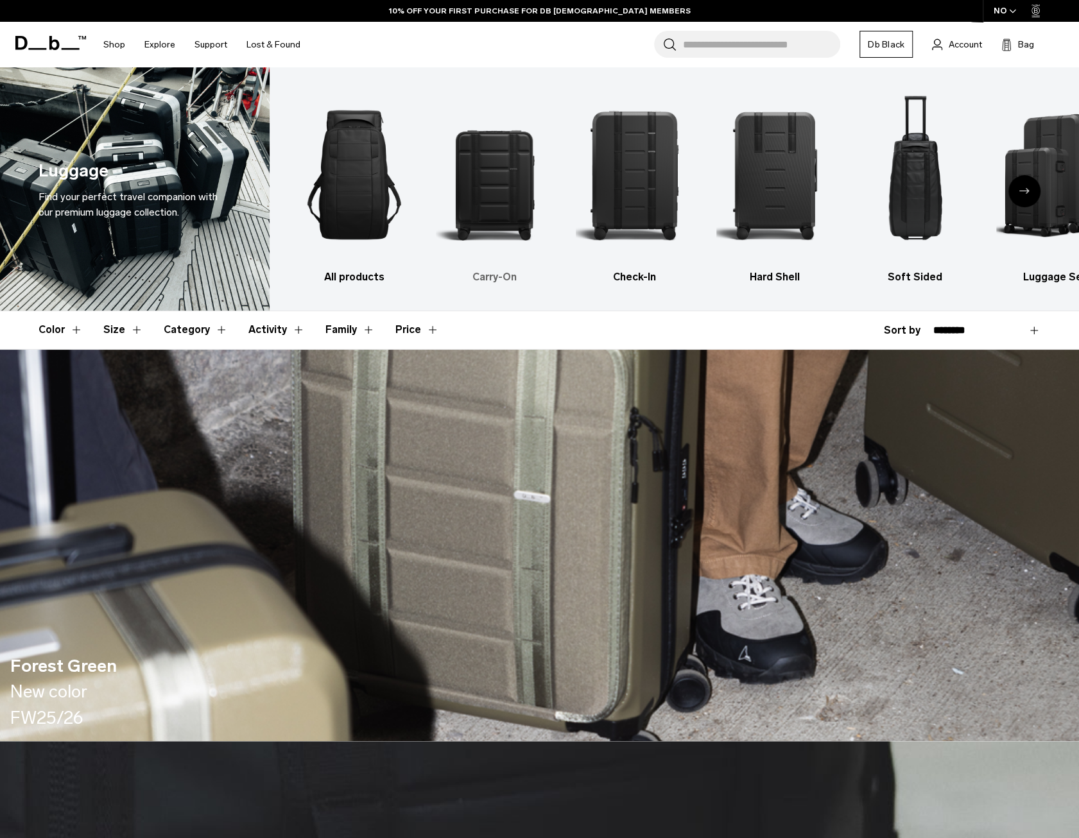
click at [480, 215] on img "2 / 6" at bounding box center [494, 175] width 117 height 177
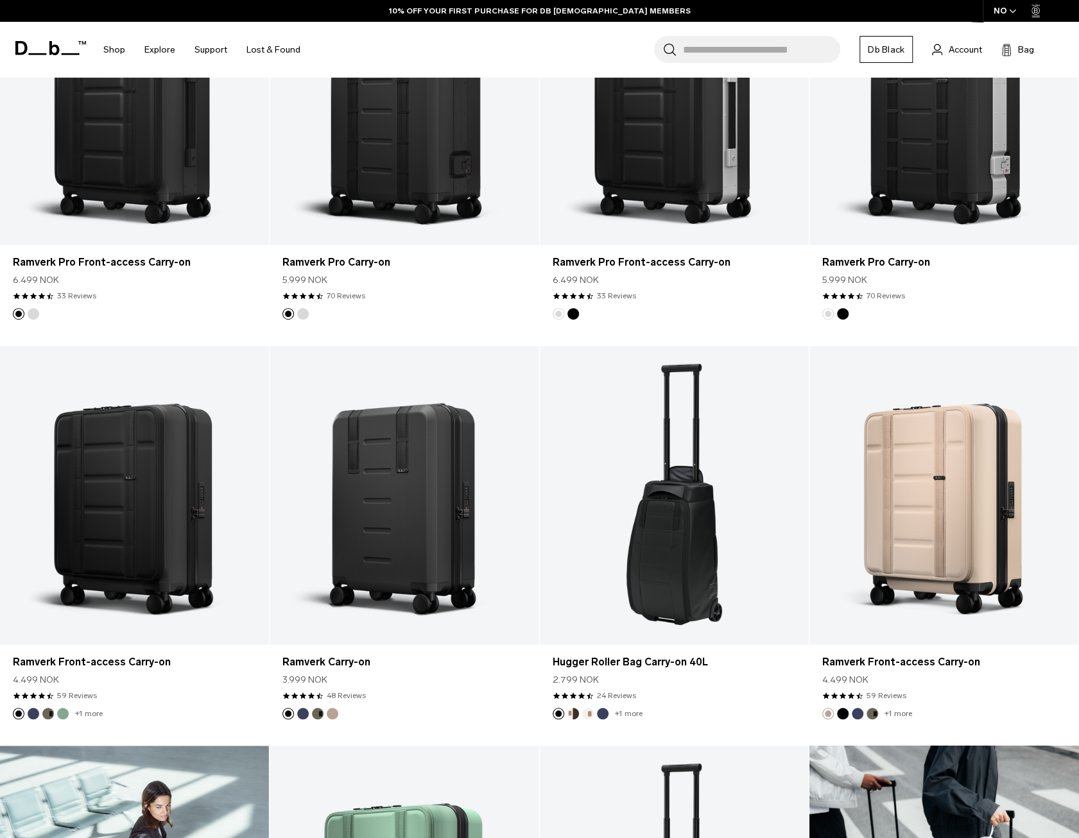
scroll to position [449, 0]
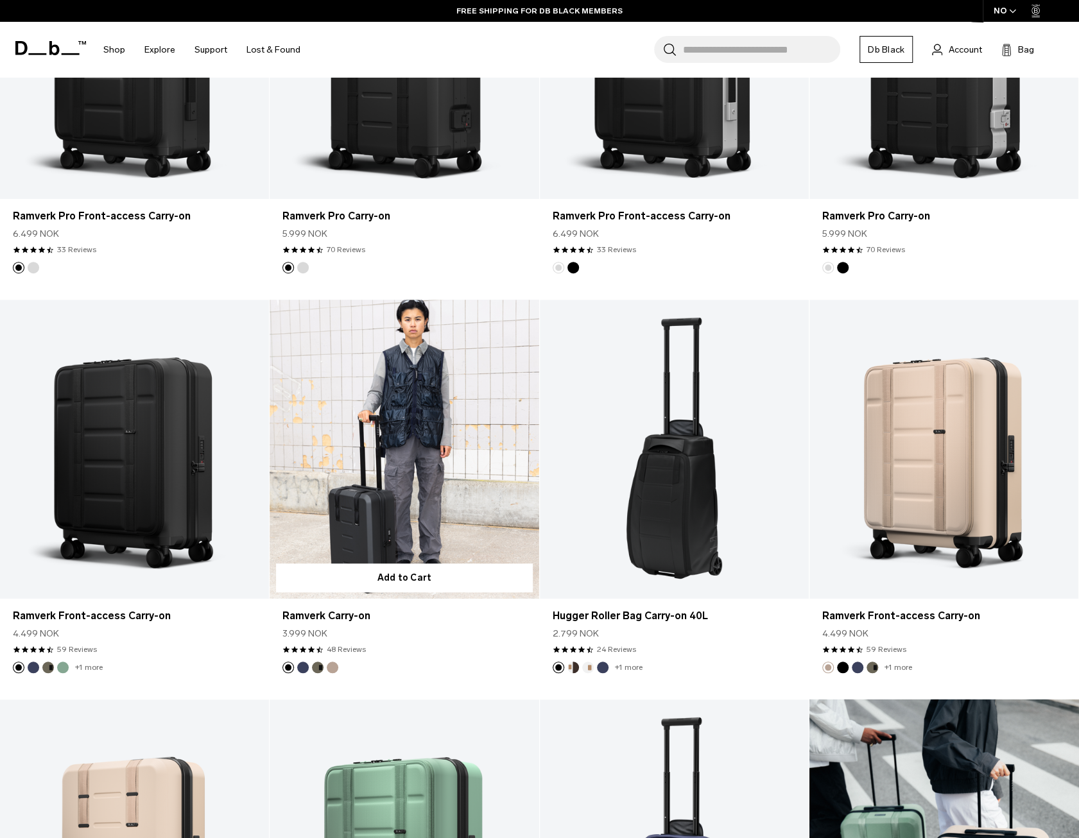
click at [449, 434] on link "Ramverk Carry-on" at bounding box center [404, 449] width 269 height 299
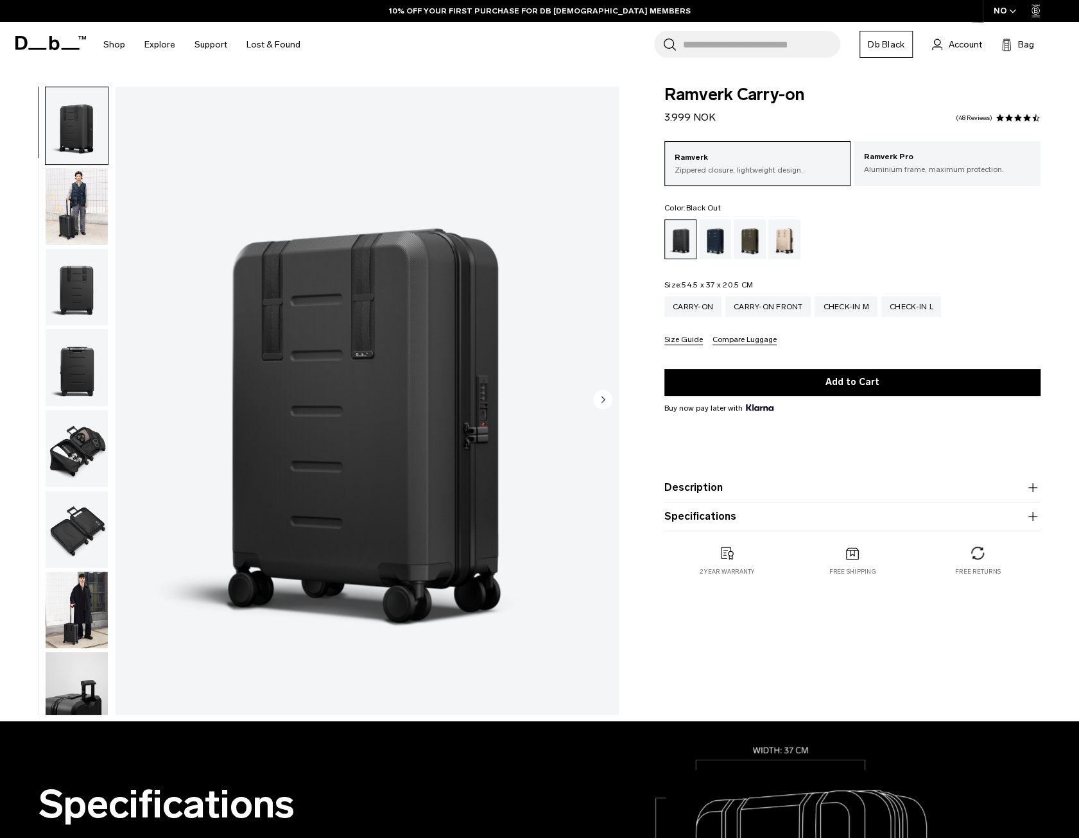
click at [773, 518] on button "Specifications" at bounding box center [852, 516] width 376 height 15
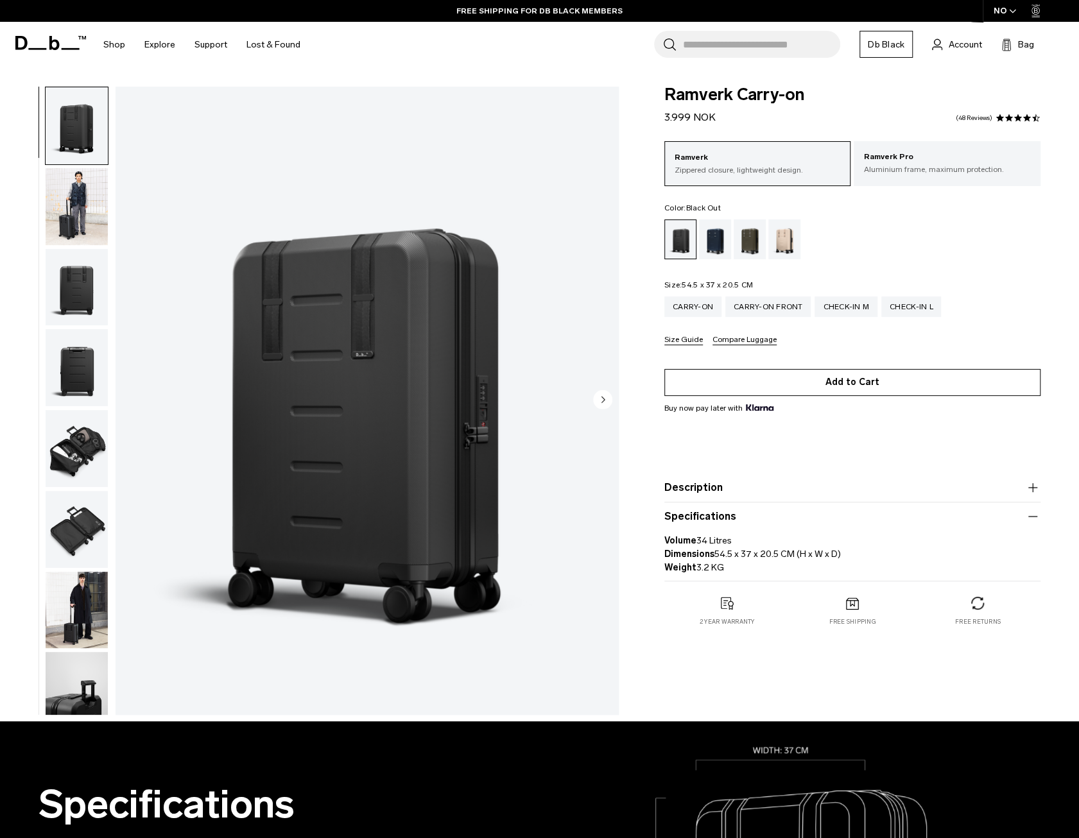
click at [754, 387] on button "Add to Cart" at bounding box center [852, 382] width 376 height 27
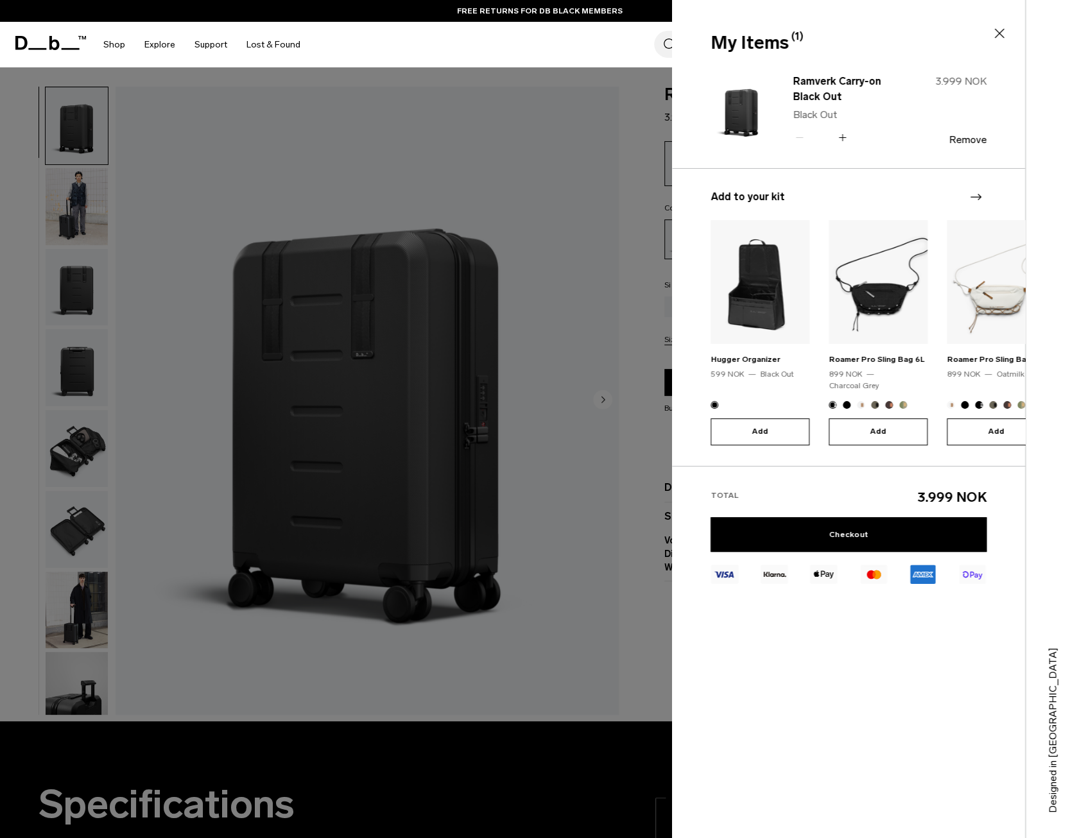
click at [1001, 33] on icon at bounding box center [999, 33] width 15 height 15
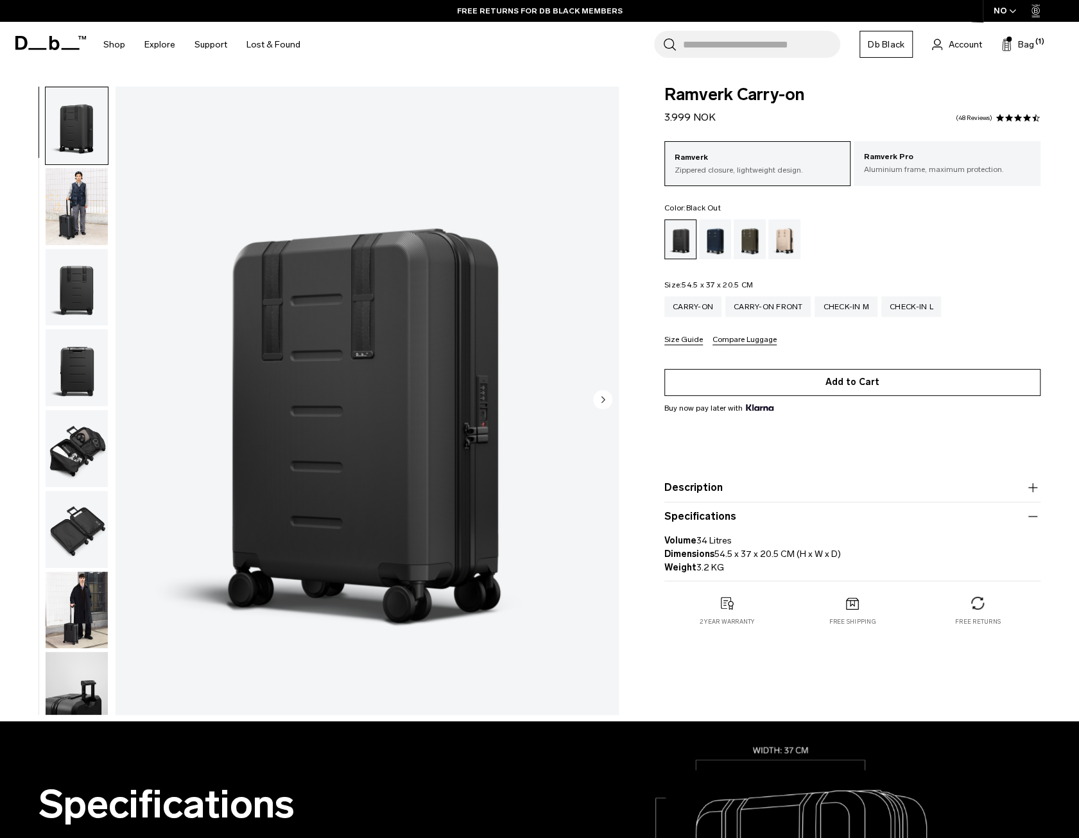
click at [826, 386] on button "Add to Cart" at bounding box center [852, 382] width 376 height 27
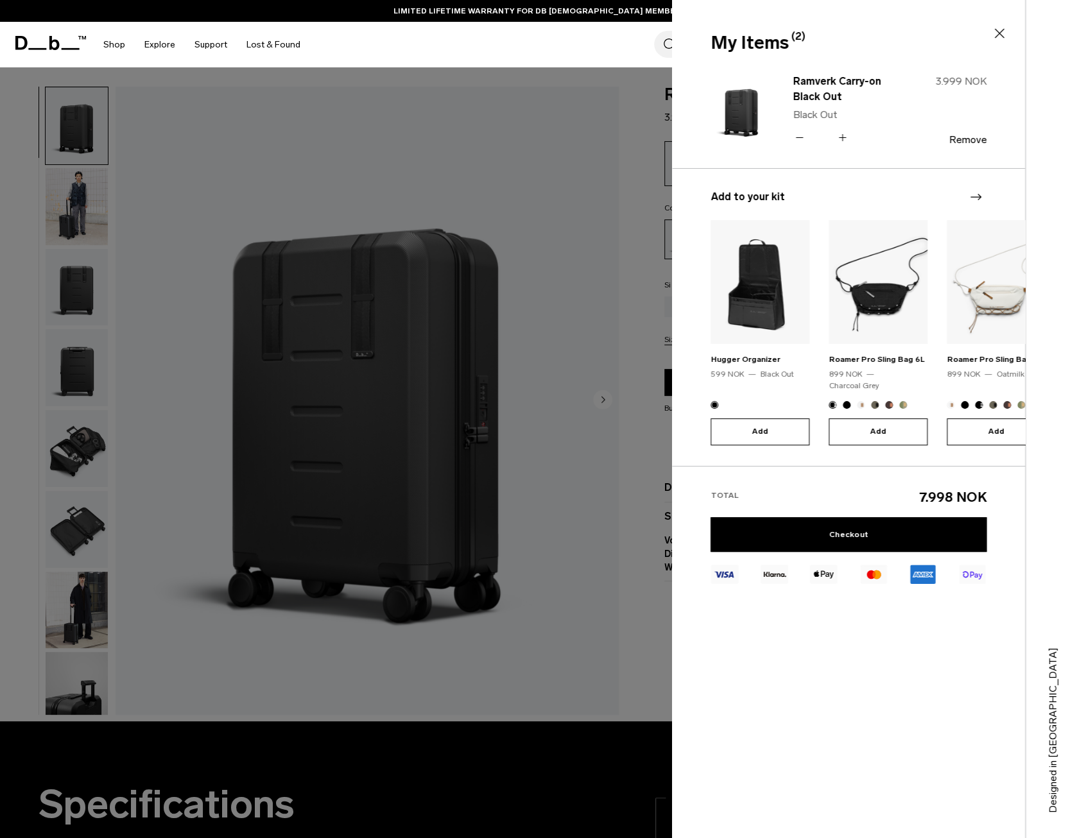
click at [804, 144] on icon at bounding box center [799, 137] width 12 height 19
click at [856, 518] on link "Checkout" at bounding box center [849, 534] width 276 height 35
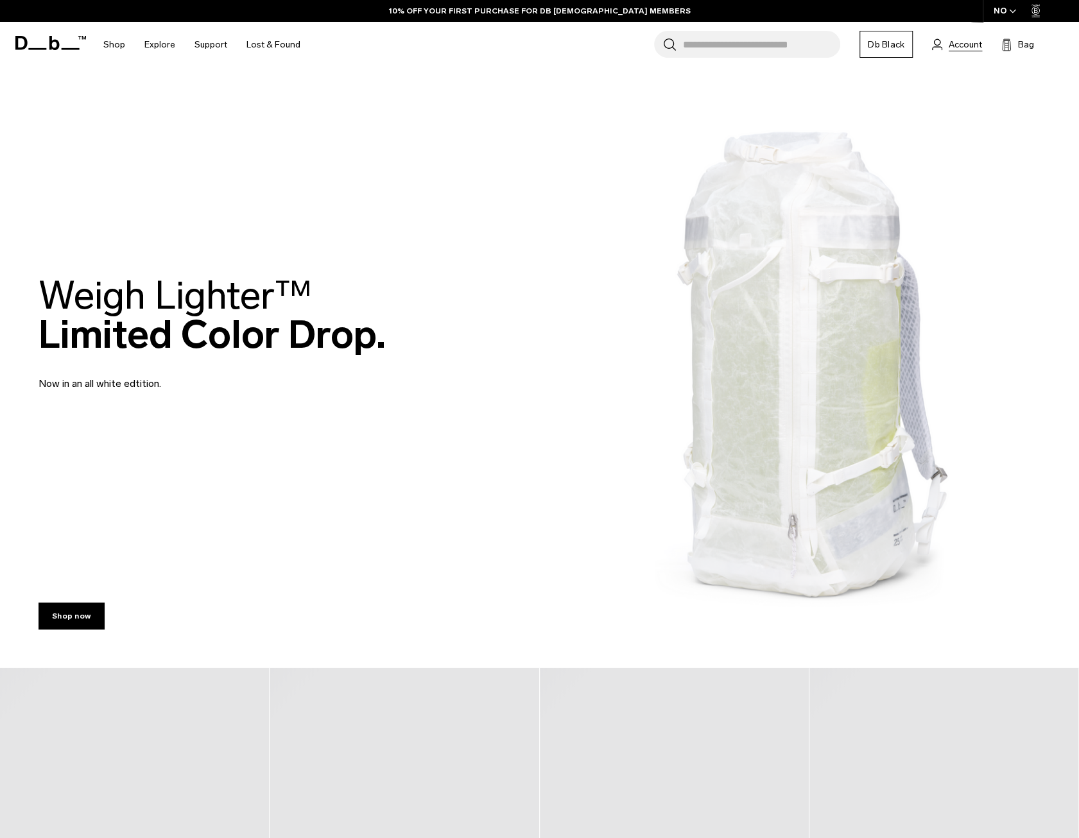
click at [960, 42] on span "Account" at bounding box center [965, 44] width 33 height 13
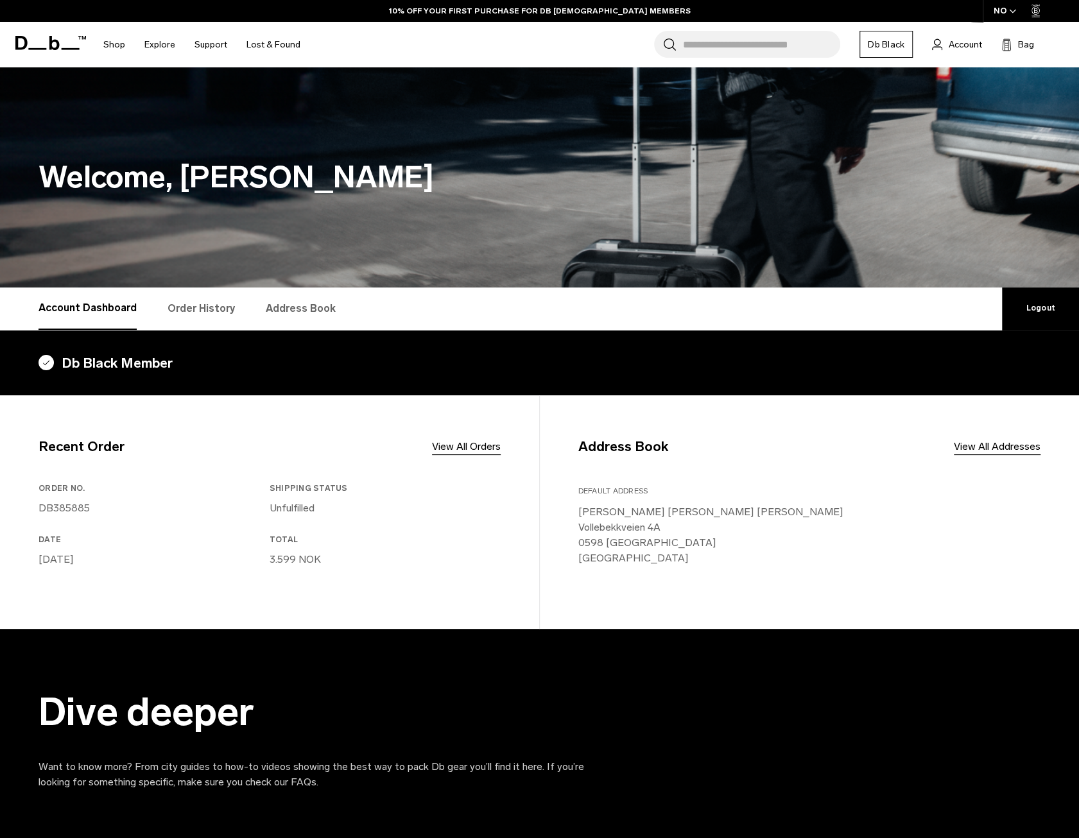
click at [203, 316] on link "Order History" at bounding box center [201, 309] width 67 height 42
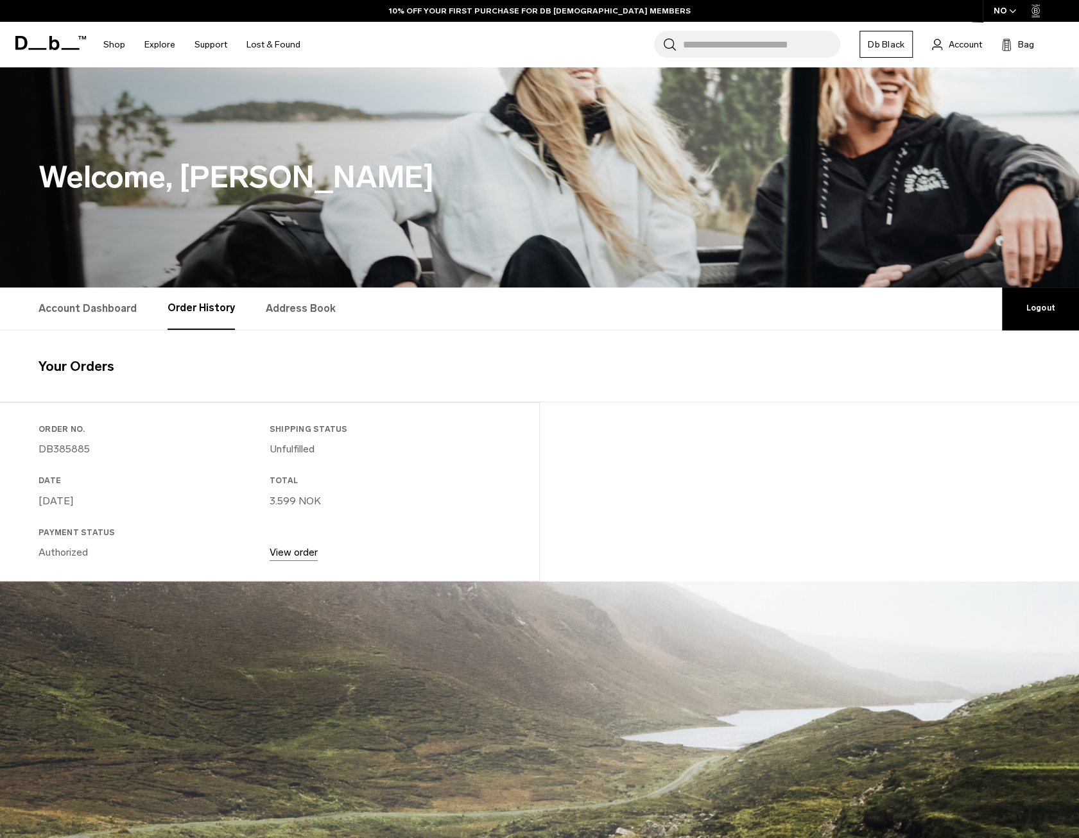
click at [53, 42] on icon at bounding box center [50, 43] width 71 height 14
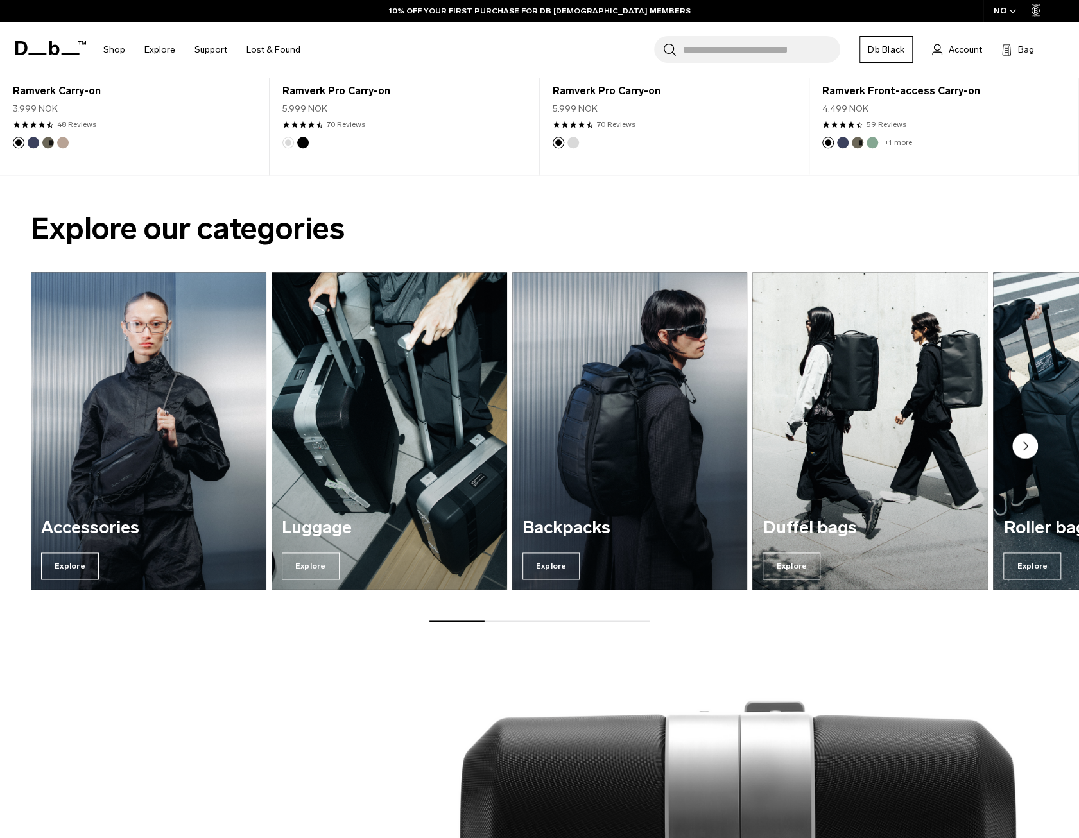
scroll to position [899, 0]
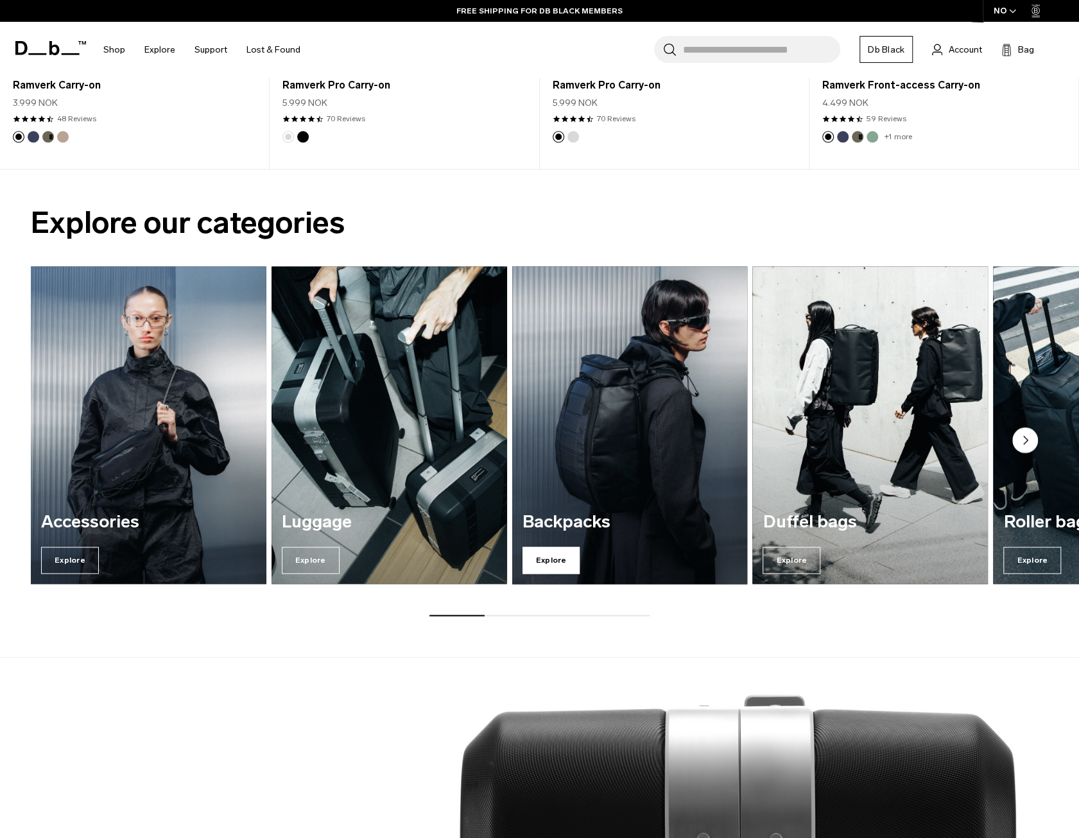
click at [562, 571] on span "Explore" at bounding box center [551, 560] width 58 height 27
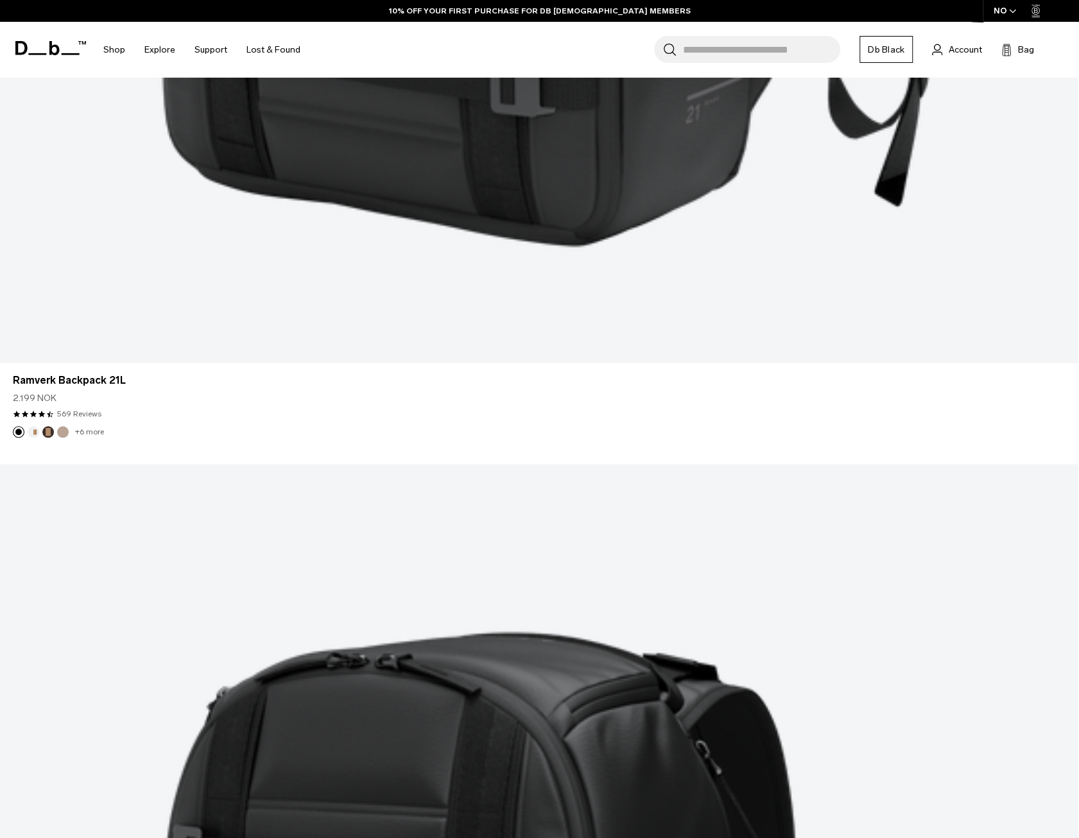
scroll to position [3787, 0]
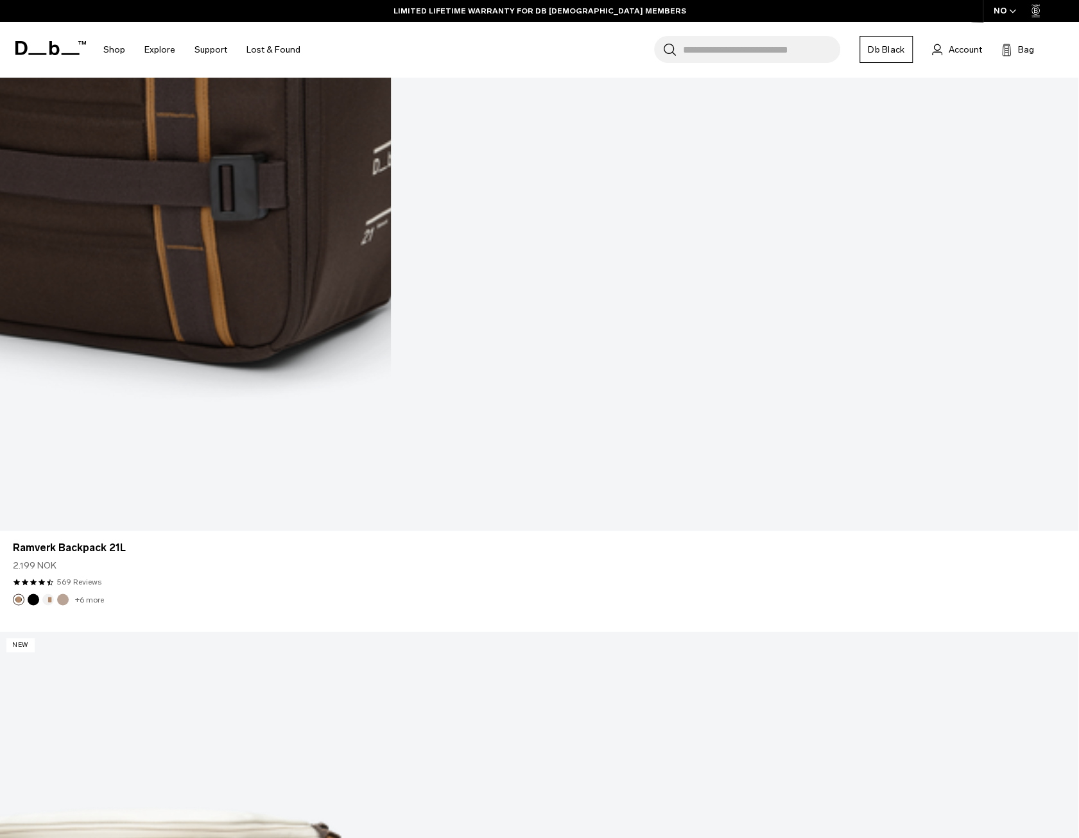
scroll to position [7768, 0]
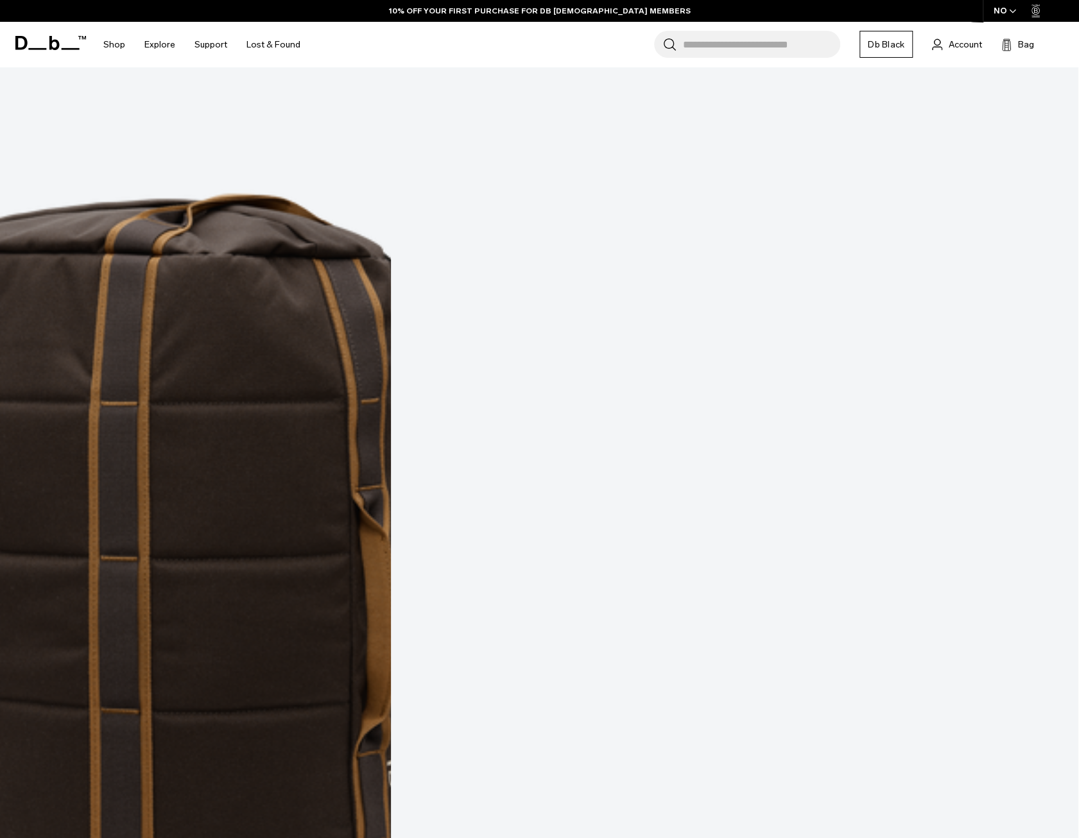
scroll to position [11963, 0]
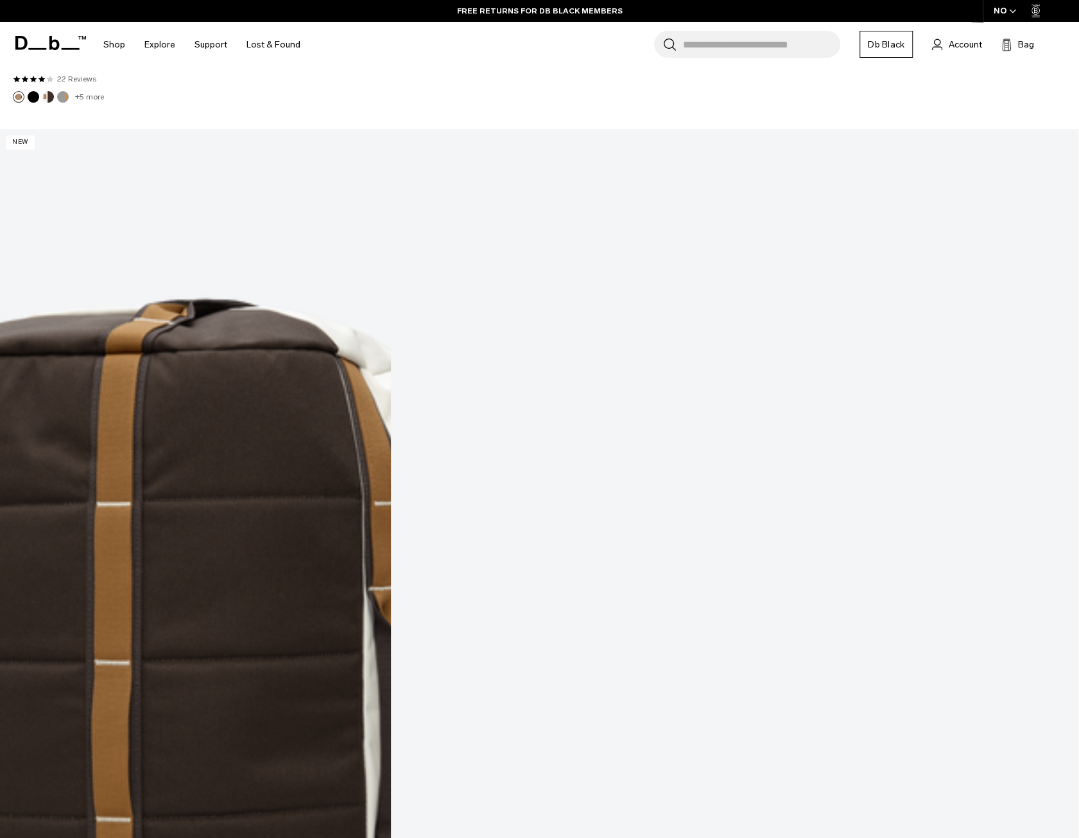
scroll to position [13168, 0]
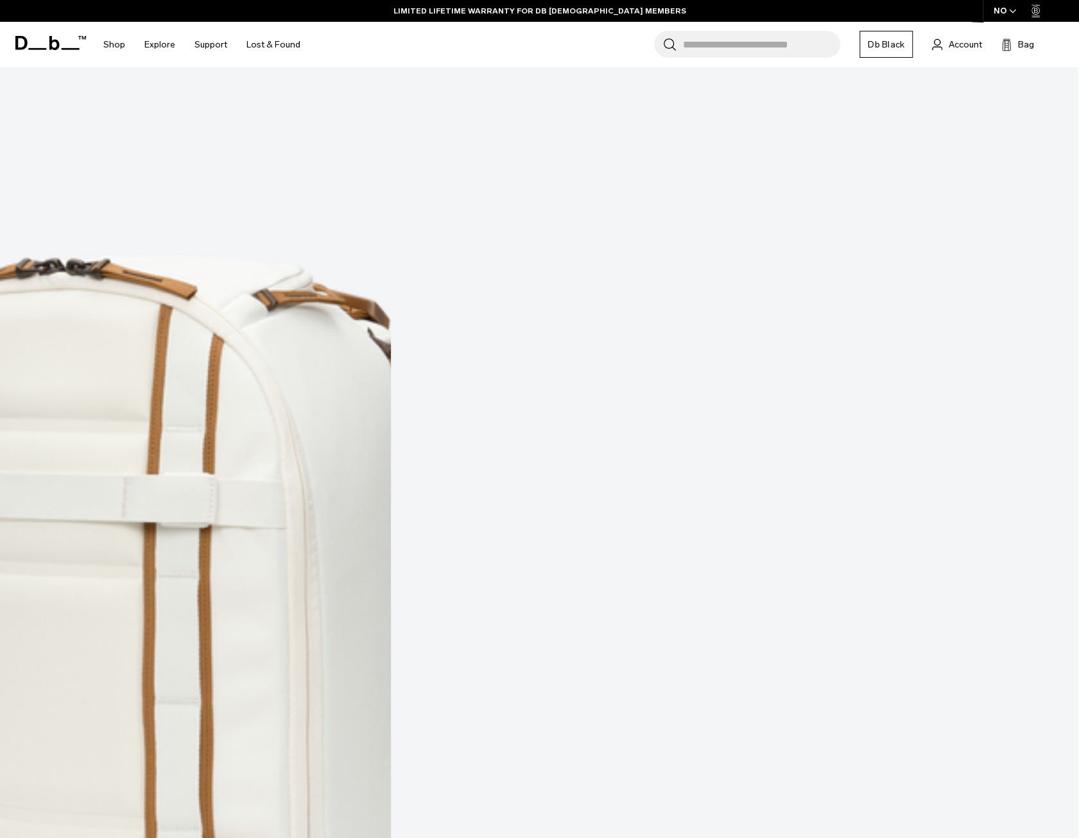
scroll to position [0, 0]
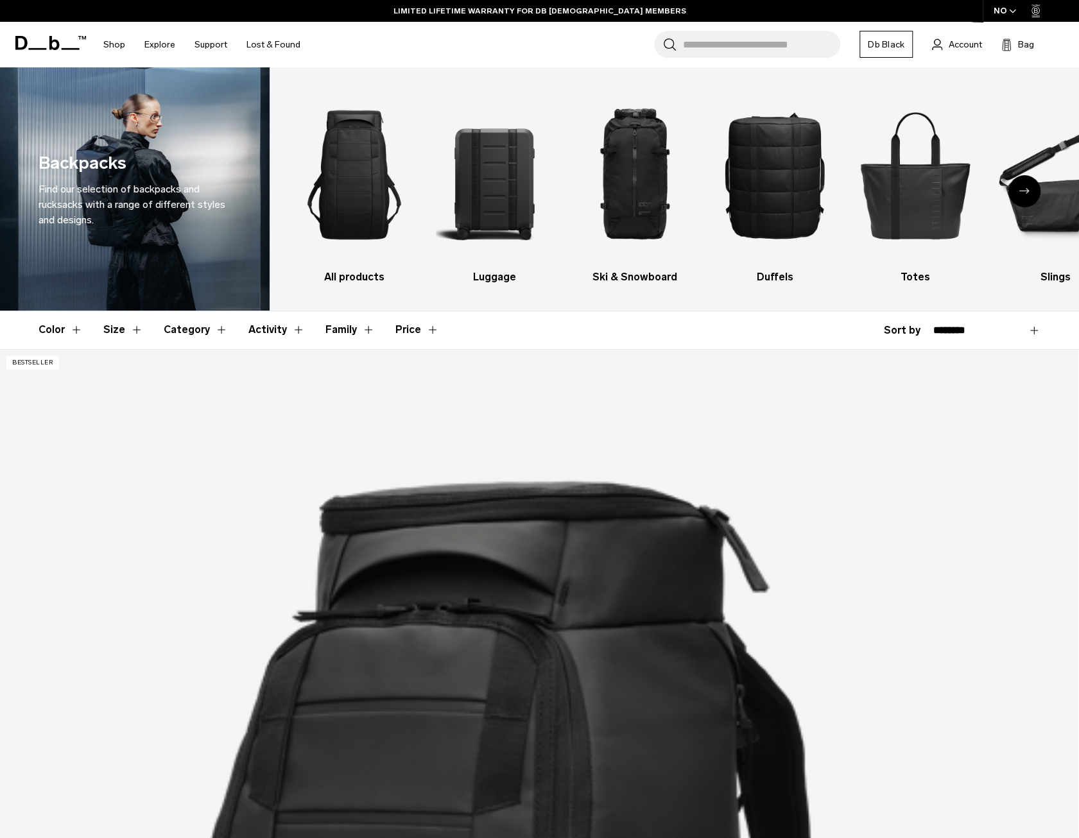
drag, startPoint x: 971, startPoint y: 721, endPoint x: 834, endPoint y: 35, distance: 699.0
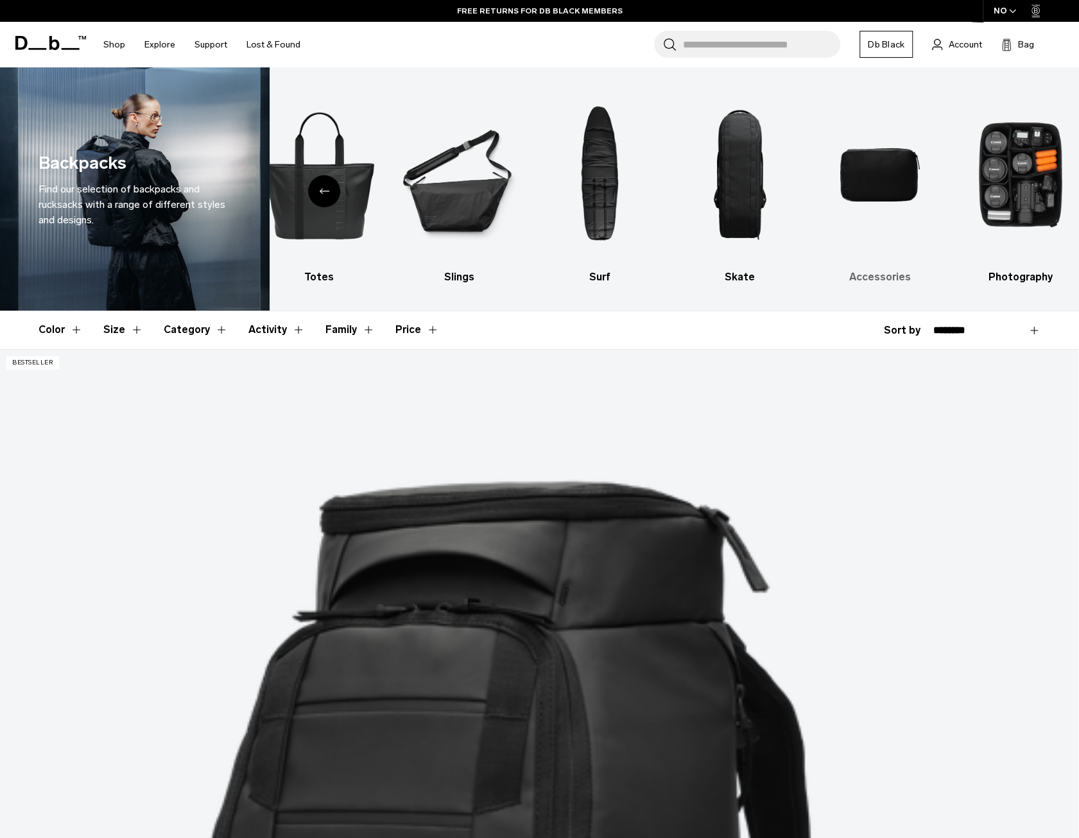
click at [881, 168] on img "9 / 10" at bounding box center [879, 175] width 117 height 177
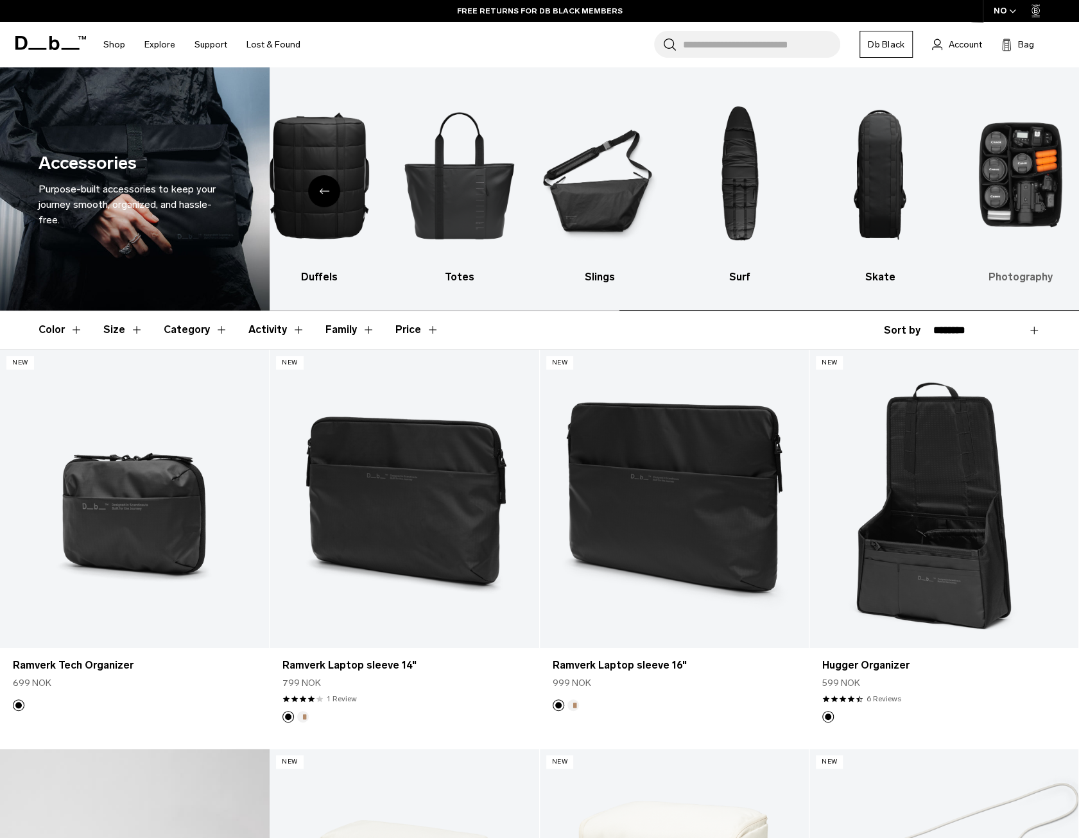
click at [1008, 184] on img "10 / 10" at bounding box center [1020, 175] width 117 height 177
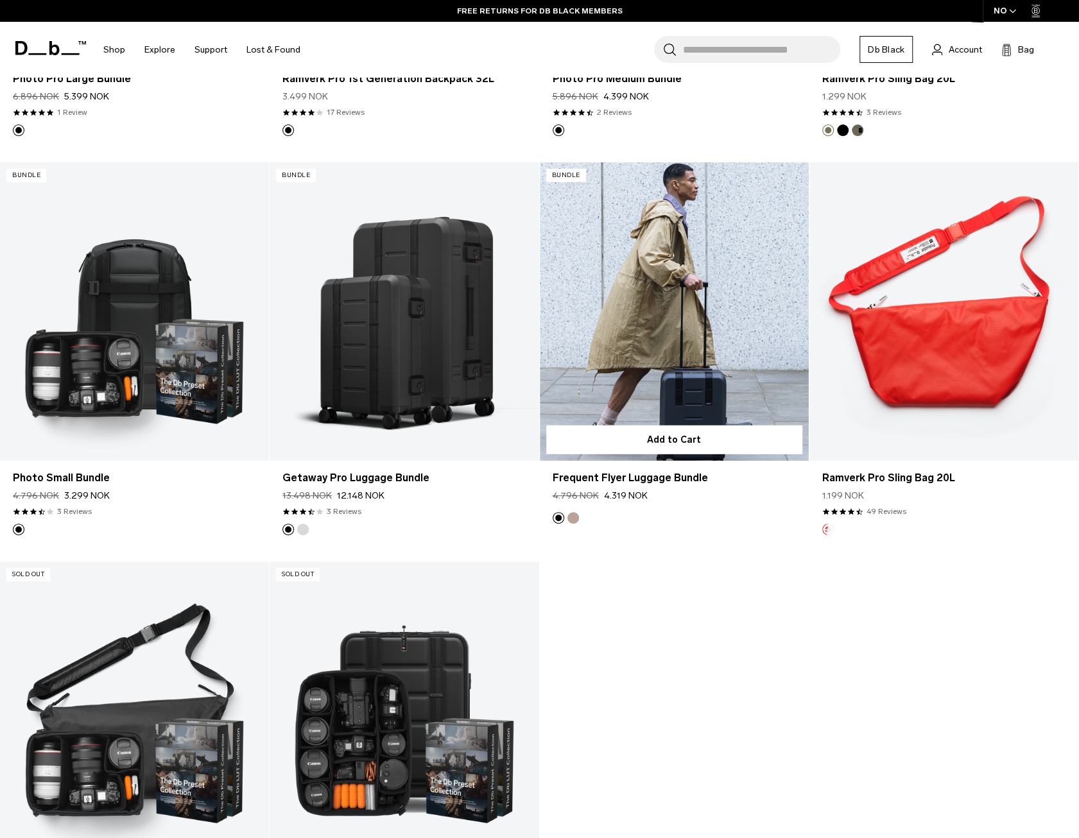
scroll to position [2375, 0]
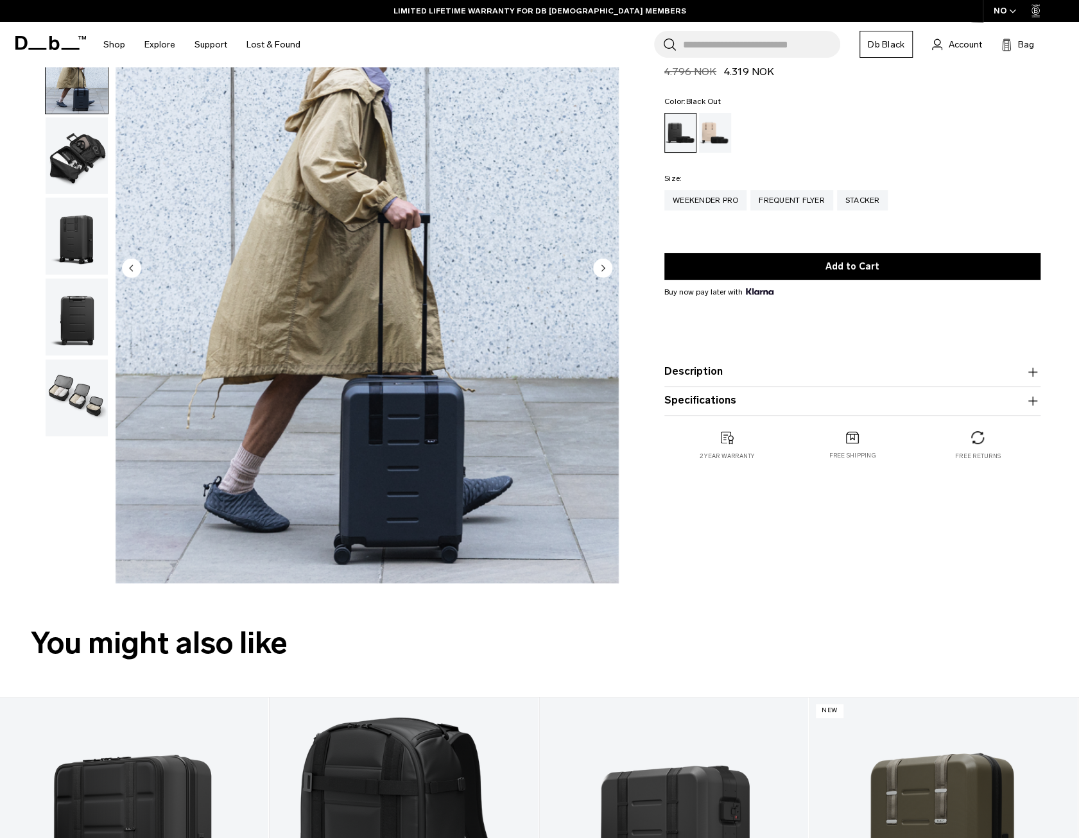
scroll to position [64, 0]
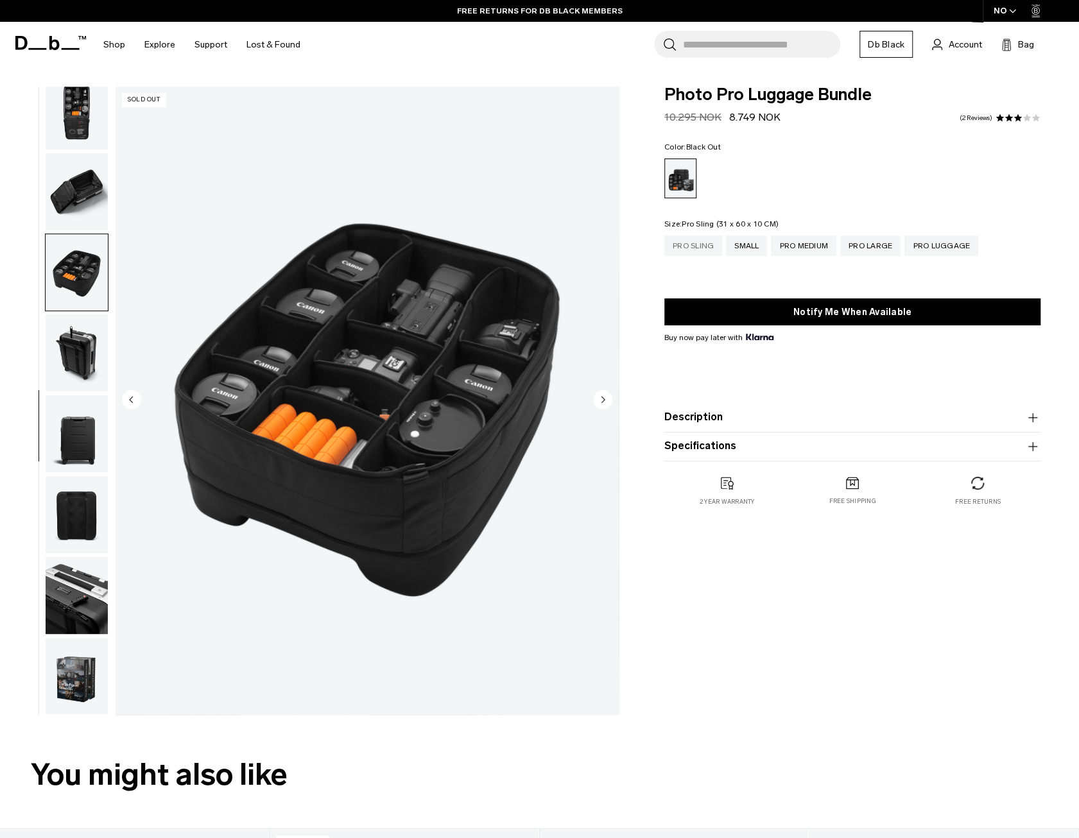
click at [714, 248] on div "Pro Sling" at bounding box center [693, 246] width 58 height 21
